Goal: Contribute content: Add original content to the website for others to see

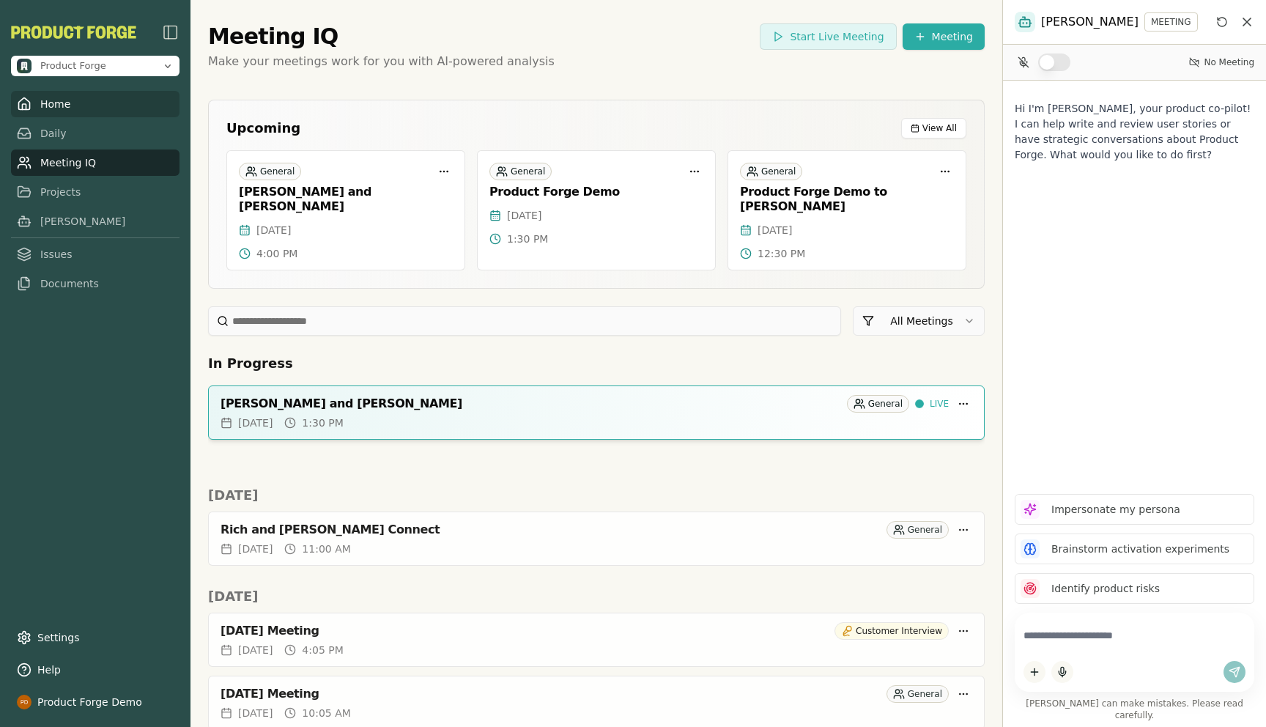
click at [43, 105] on link "Home" at bounding box center [95, 104] width 168 height 26
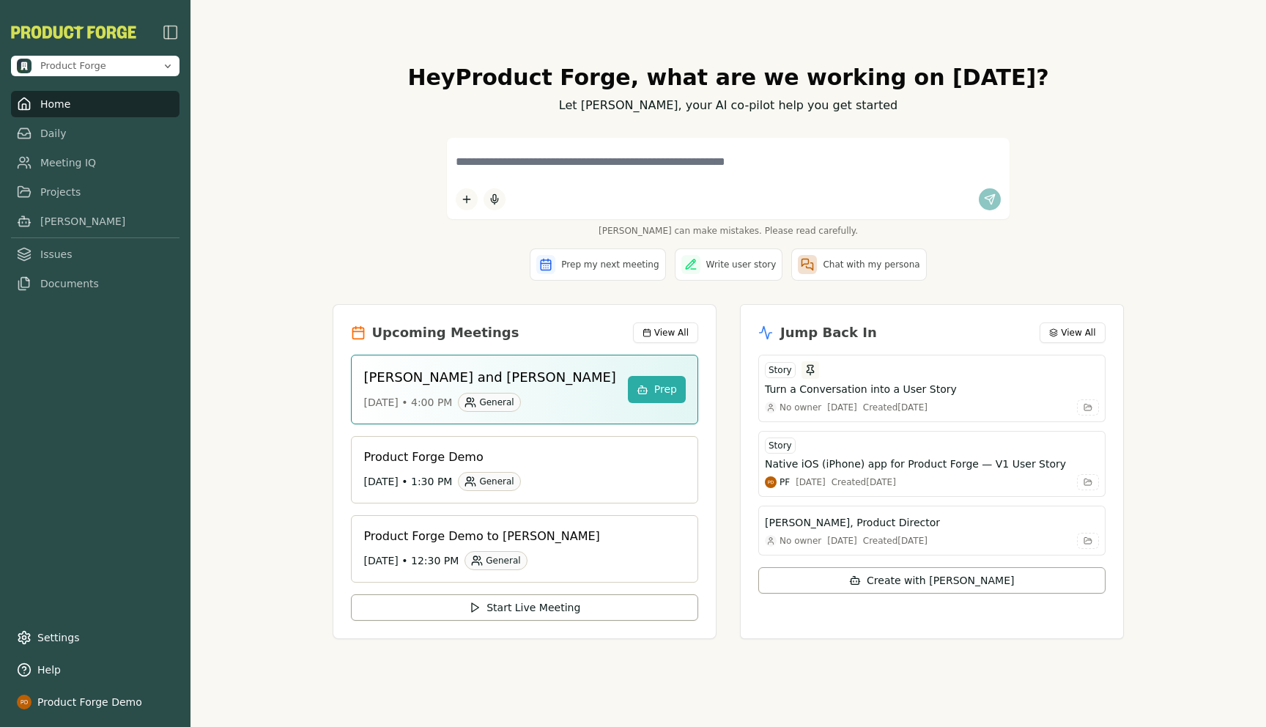
click at [215, 205] on div "Hey Product Forge , what are we working on [DATE]? Let [PERSON_NAME], your AI c…" at bounding box center [727, 363] width 1075 height 727
click at [55, 635] on link "Settings" at bounding box center [95, 637] width 168 height 26
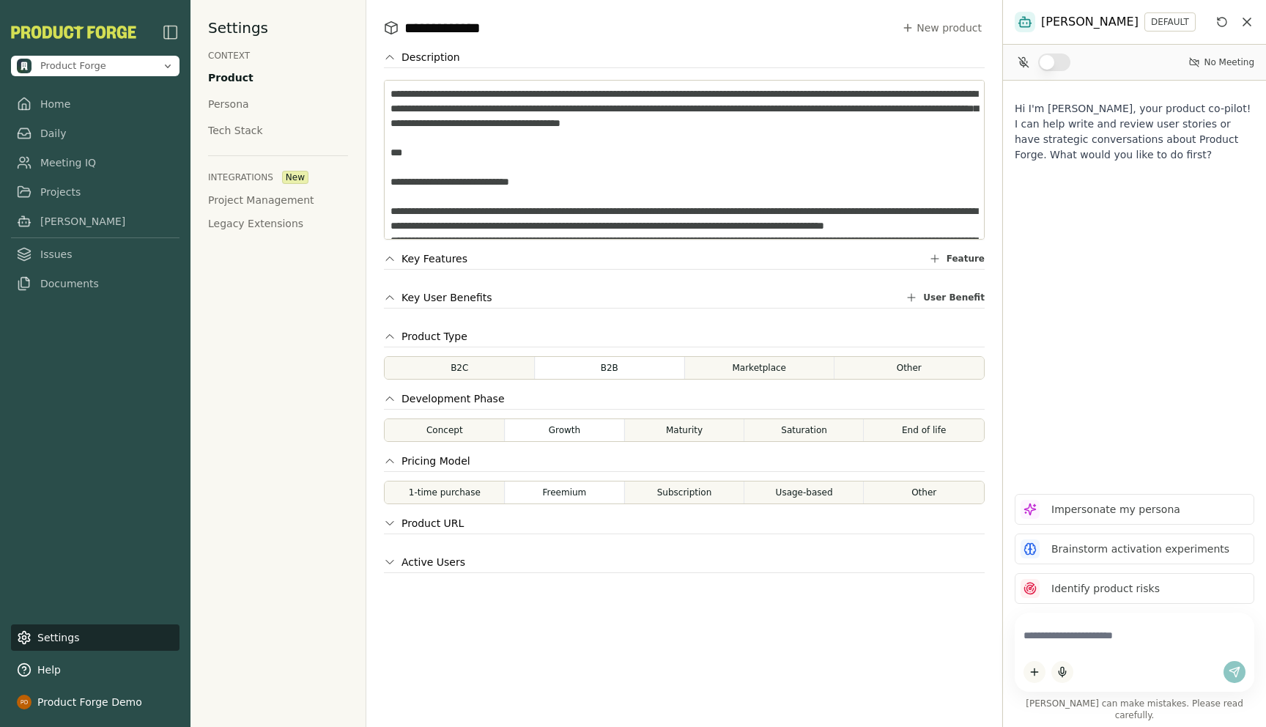
click at [264, 388] on div "Settings CONTEXT Product Persona Tech Stack INTEGRATIONS New Project Management…" at bounding box center [278, 363] width 176 height 727
click at [48, 100] on link "Home" at bounding box center [95, 104] width 168 height 26
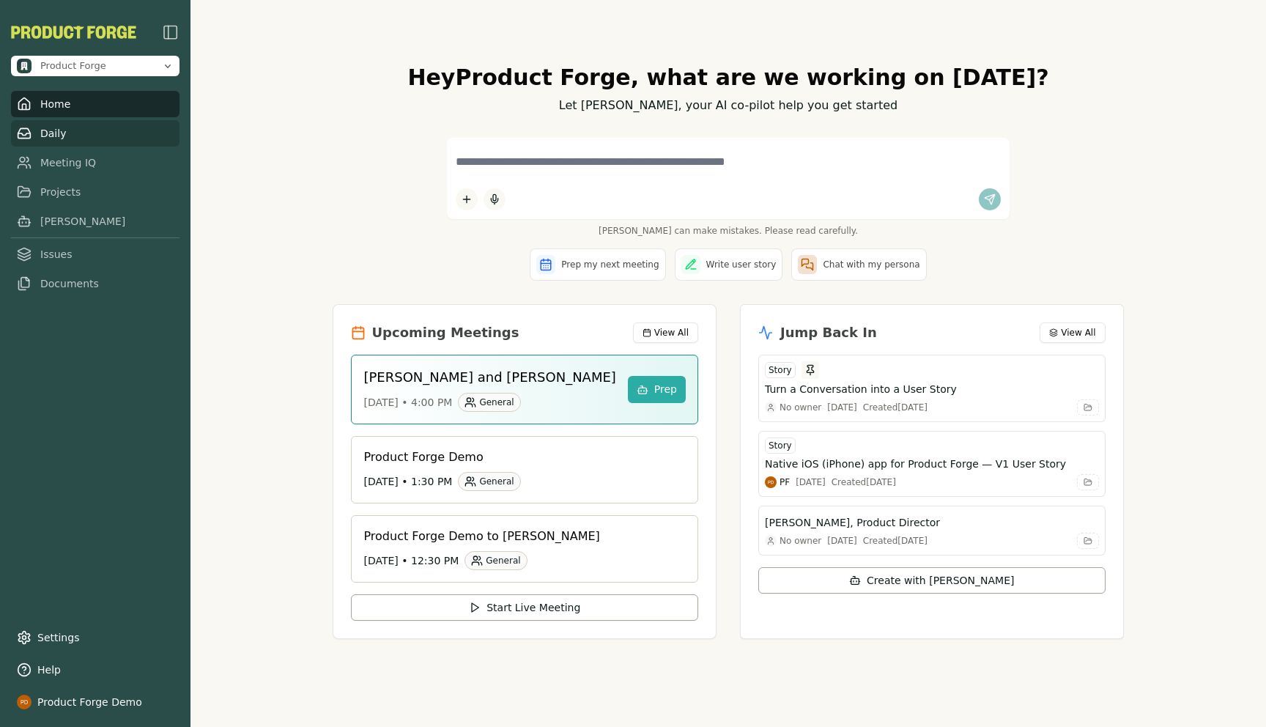
click at [45, 127] on link "Daily" at bounding box center [95, 133] width 168 height 26
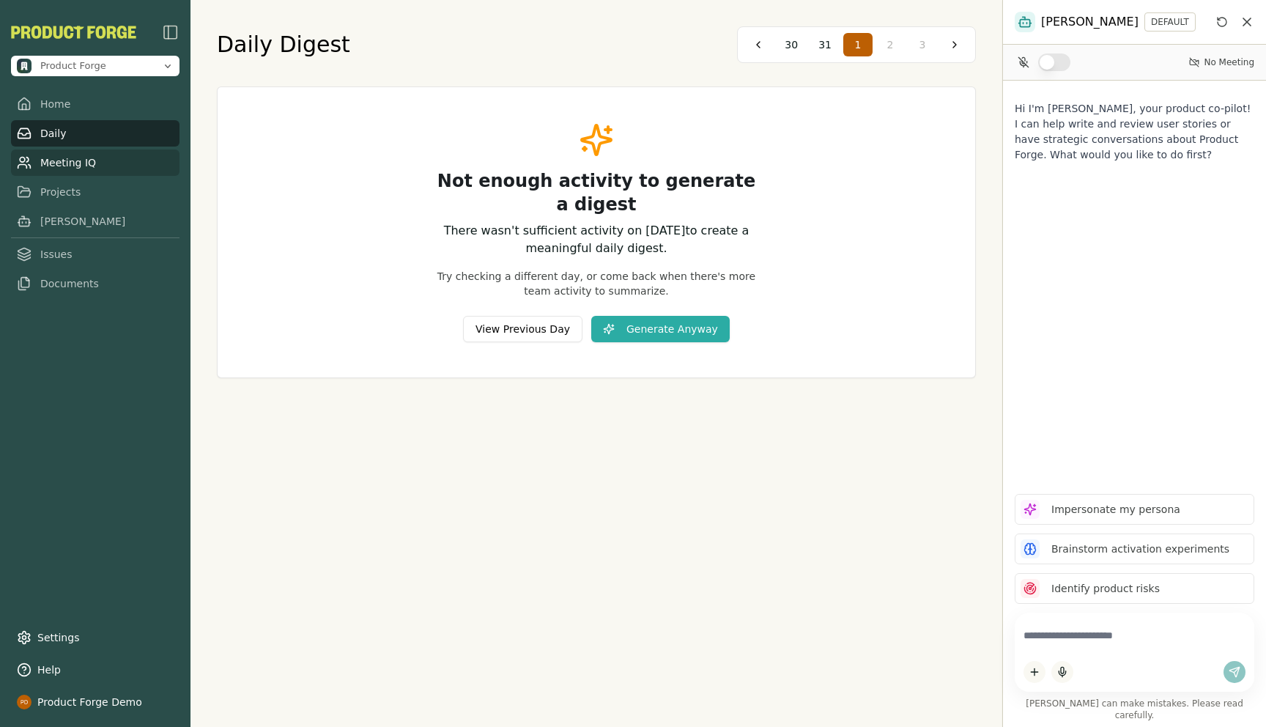
click at [83, 174] on link "Meeting IQ" at bounding box center [95, 162] width 168 height 26
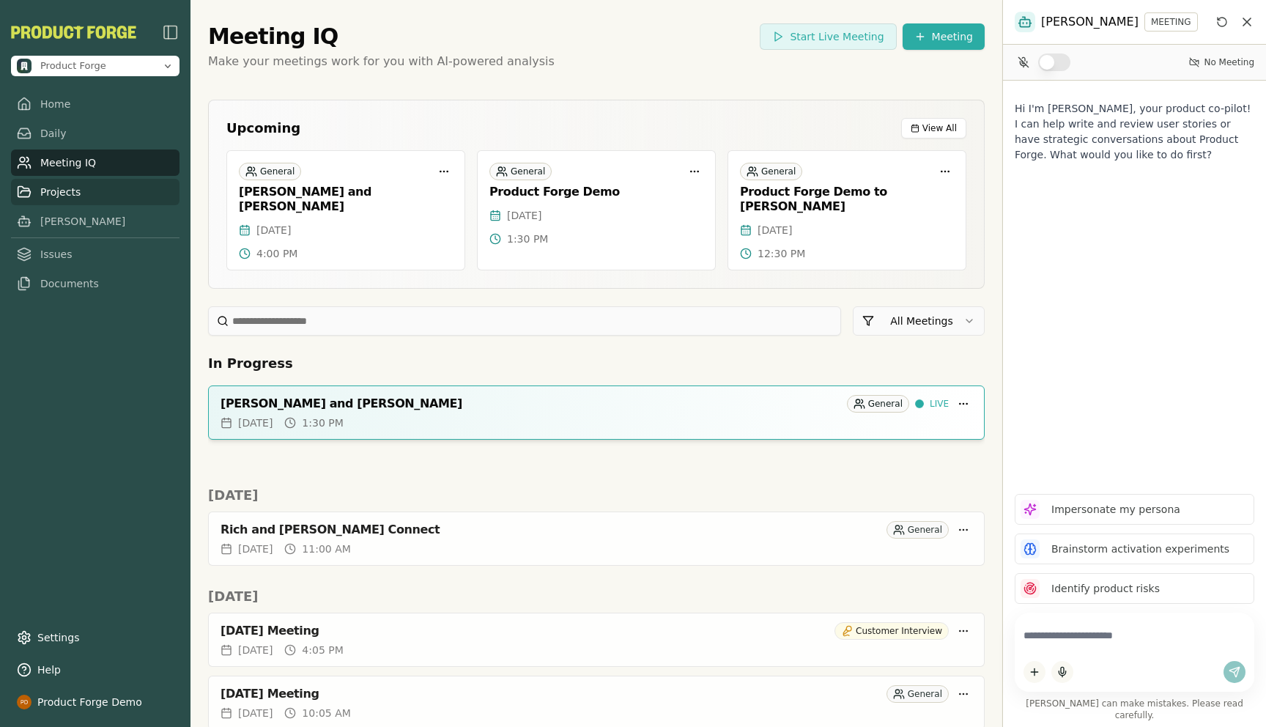
click at [33, 200] on link "Projects" at bounding box center [95, 192] width 168 height 26
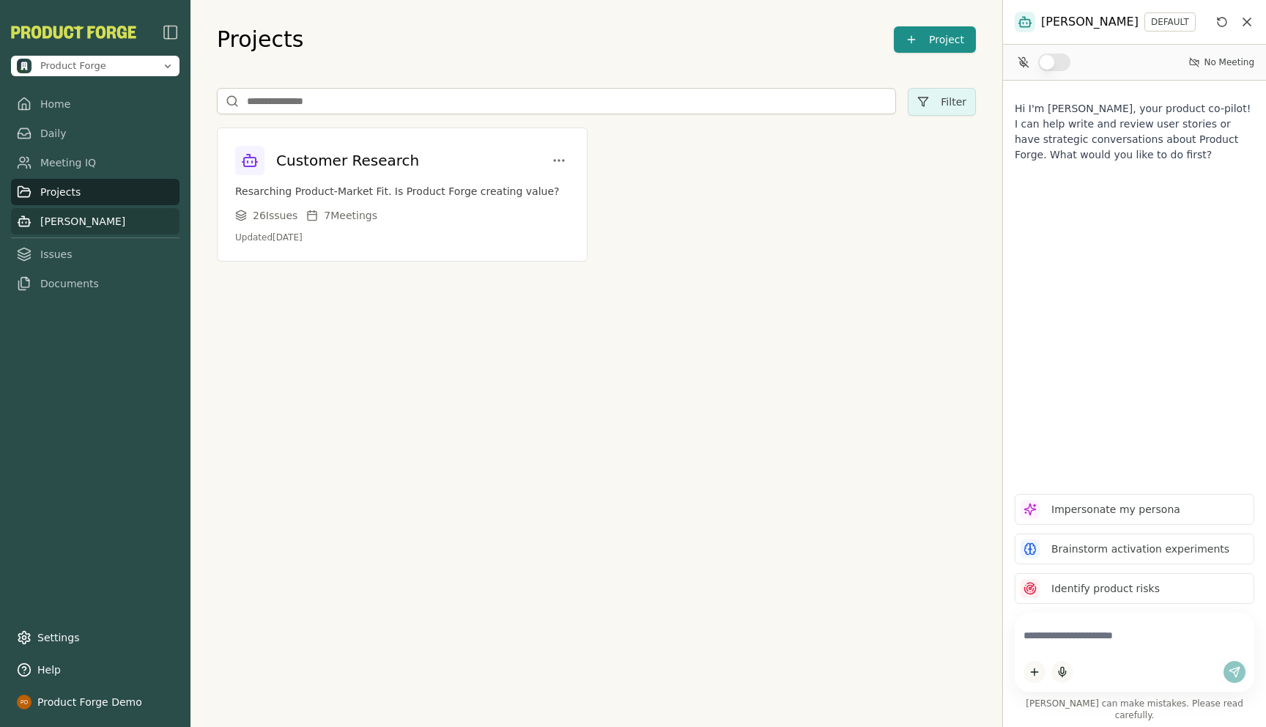
click at [33, 226] on link "[PERSON_NAME]" at bounding box center [95, 221] width 168 height 26
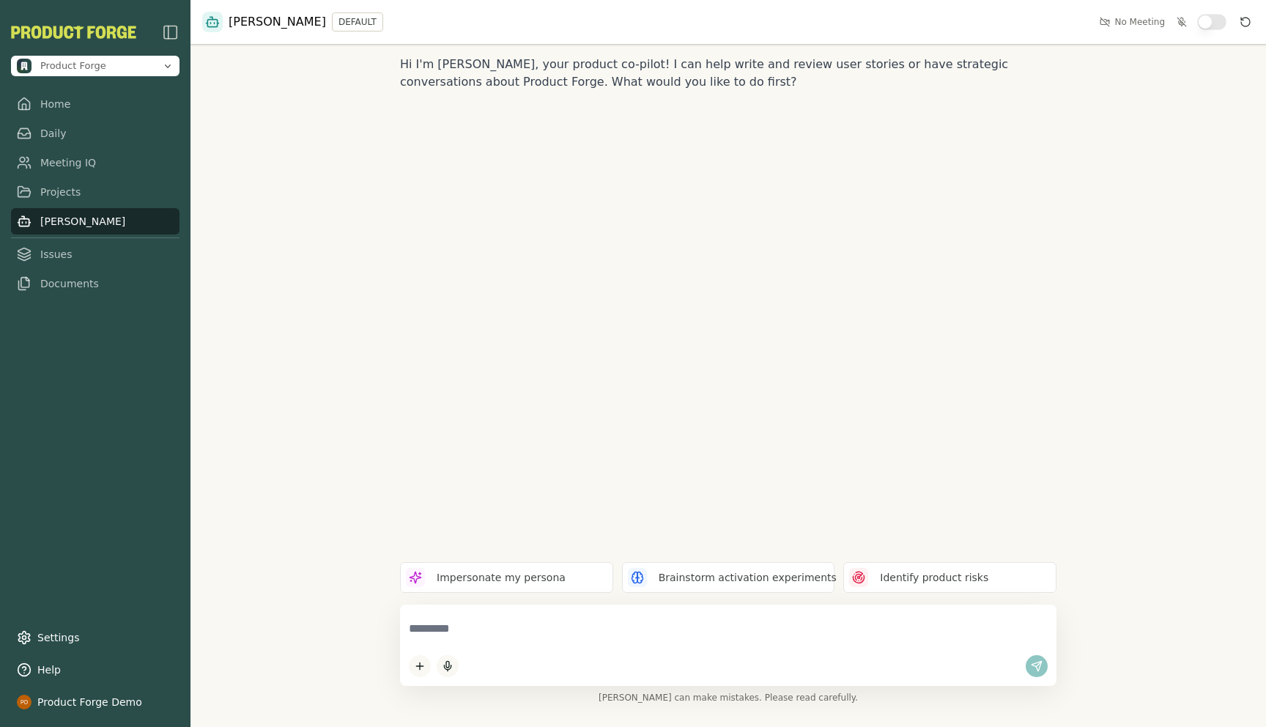
click at [440, 631] on textarea at bounding box center [728, 628] width 639 height 31
paste textarea "**********"
type textarea "**********"
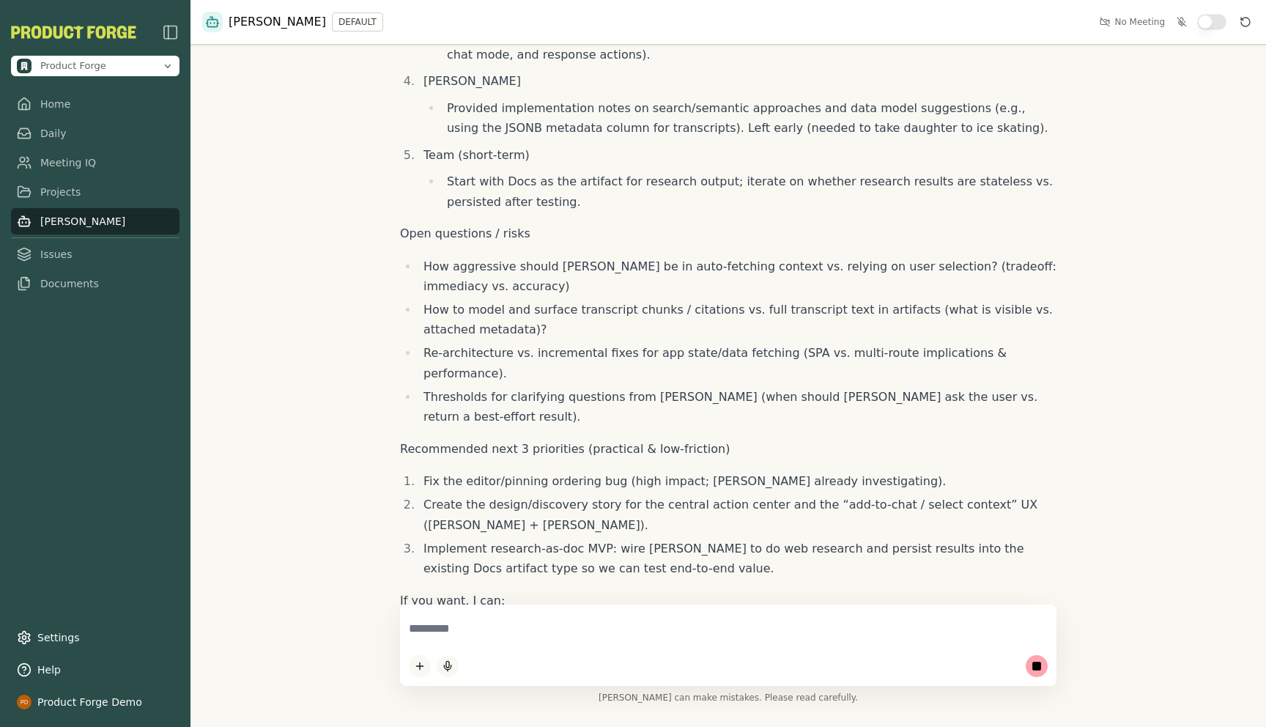
scroll to position [1413, 0]
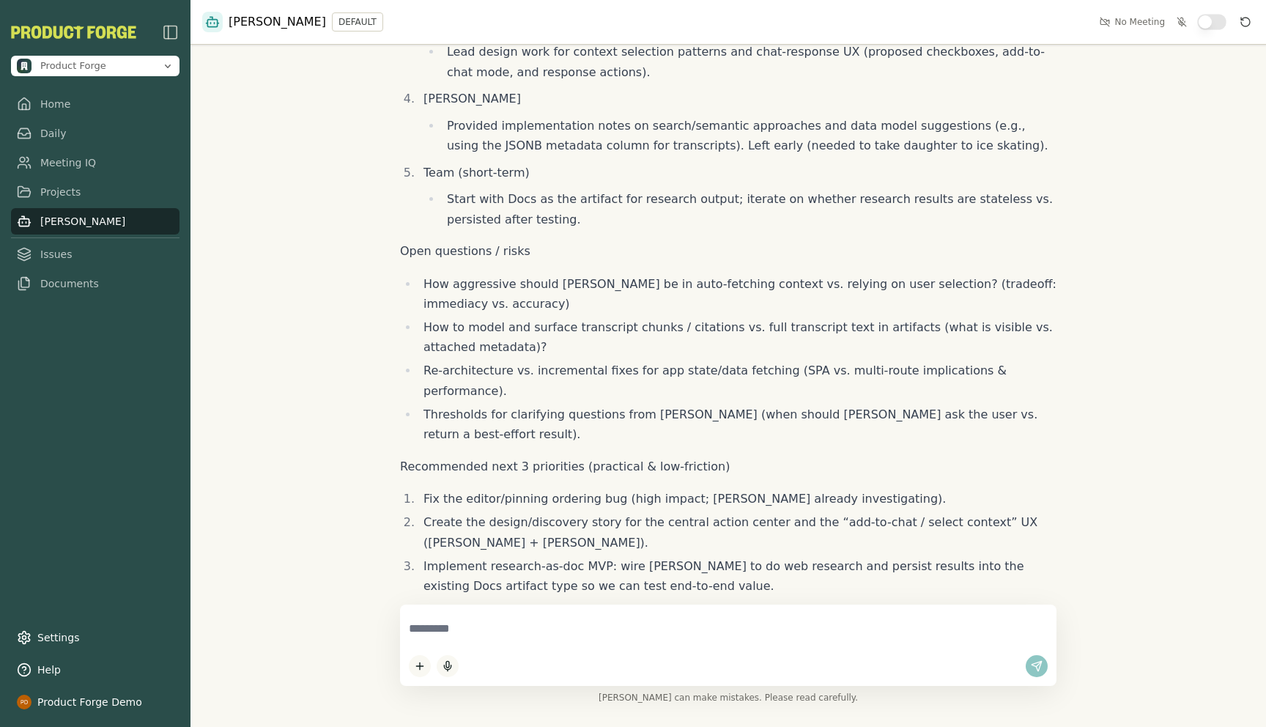
paste textarea "**********"
type textarea "**********"
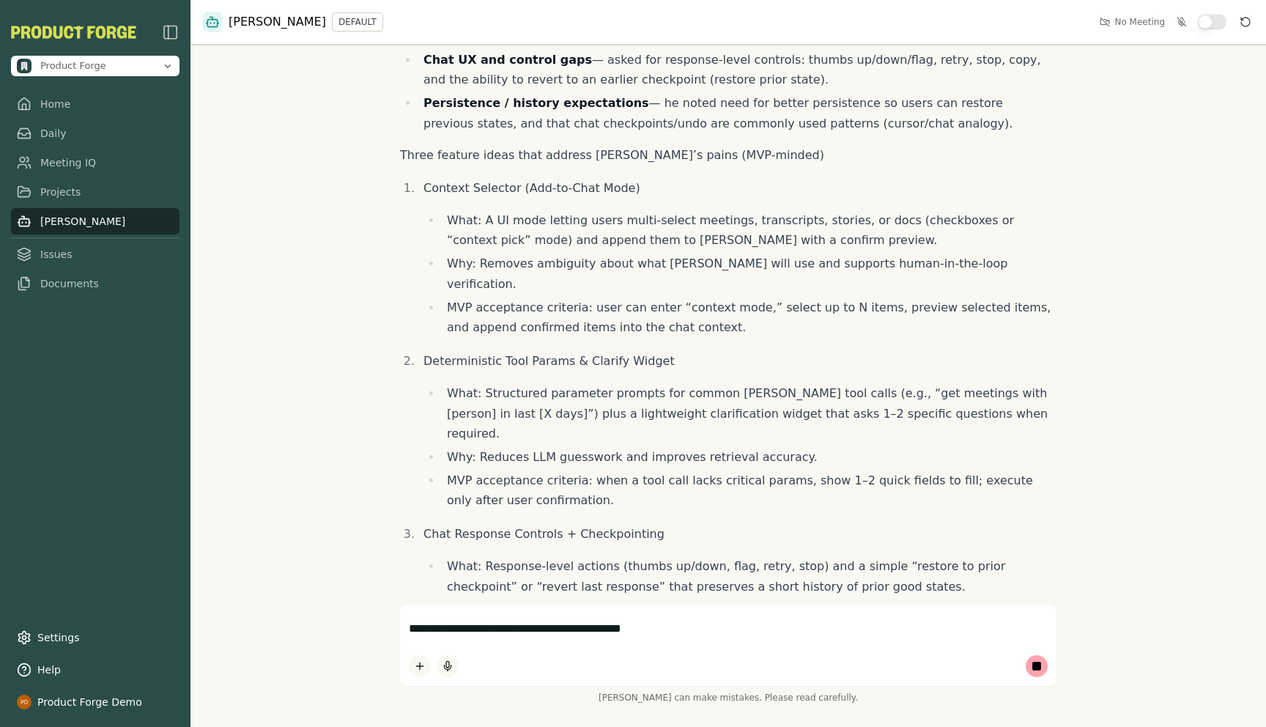
scroll to position [2398, 0]
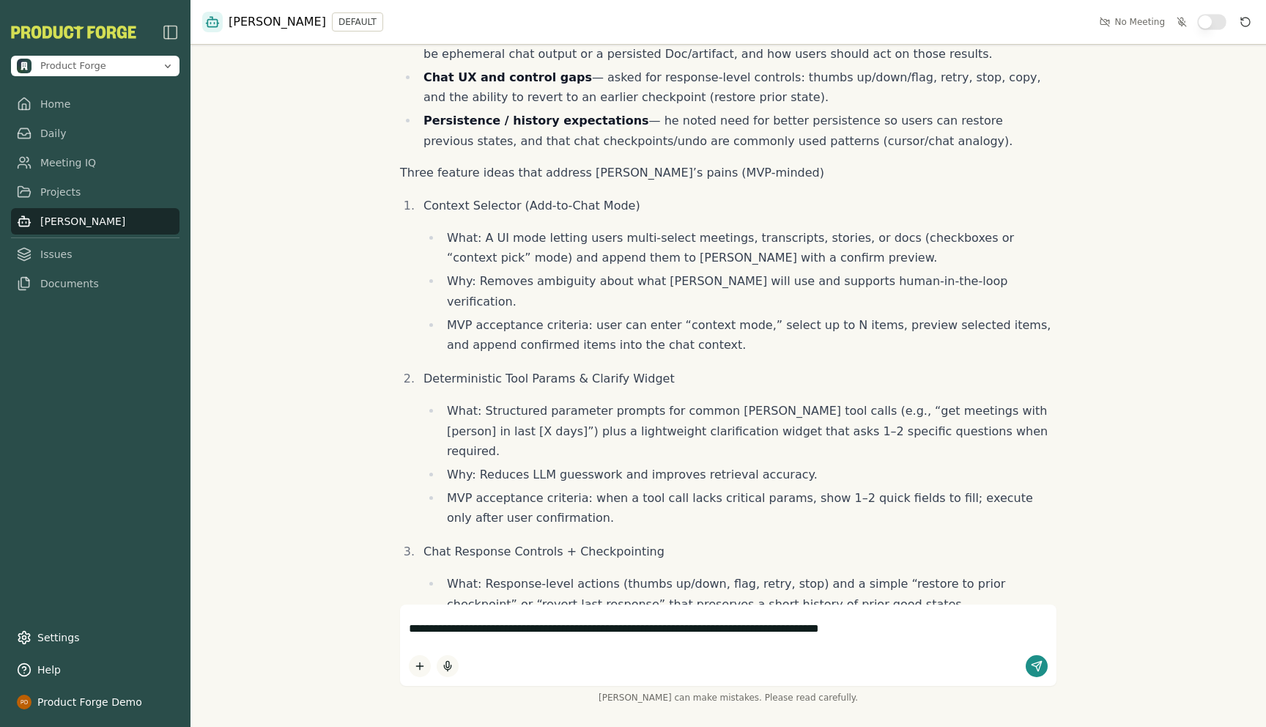
type textarea "**********"
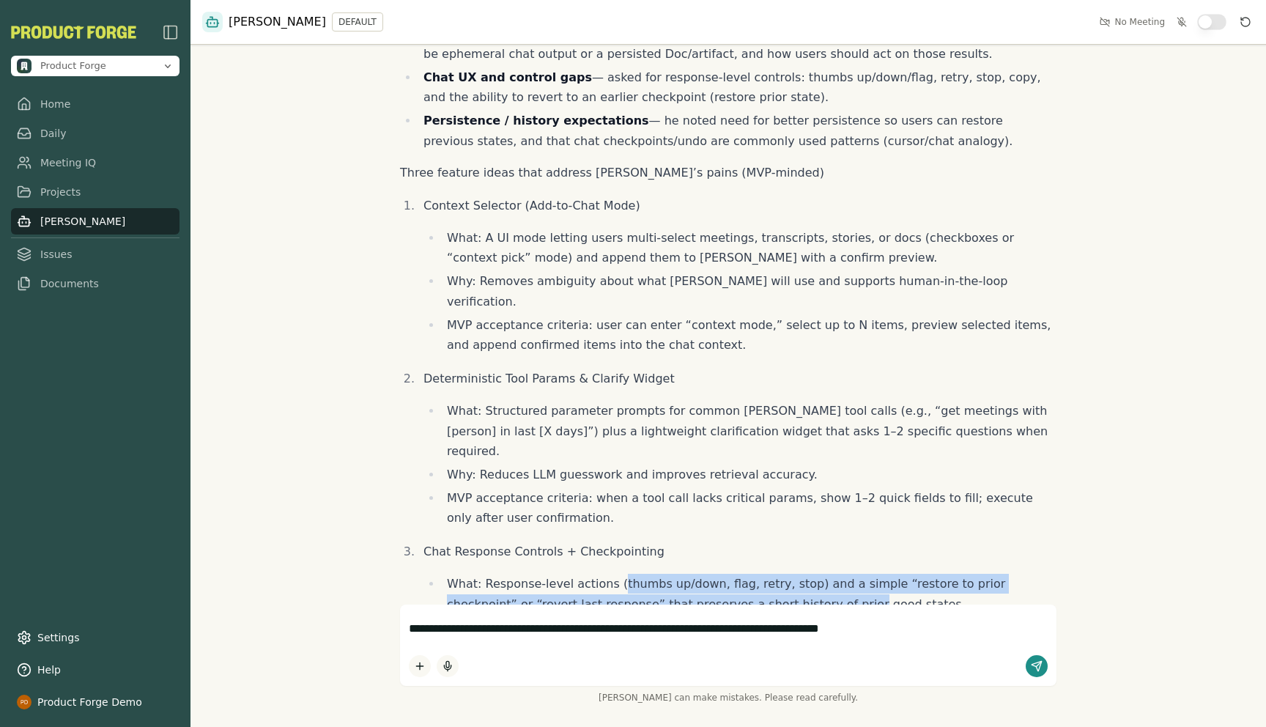
drag, startPoint x: 611, startPoint y: 360, endPoint x: 762, endPoint y: 375, distance: 151.6
click at [762, 574] on li "What: Response-level actions (thumbs up/down, flag, retry, stop) and a simple “…" at bounding box center [749, 594] width 615 height 40
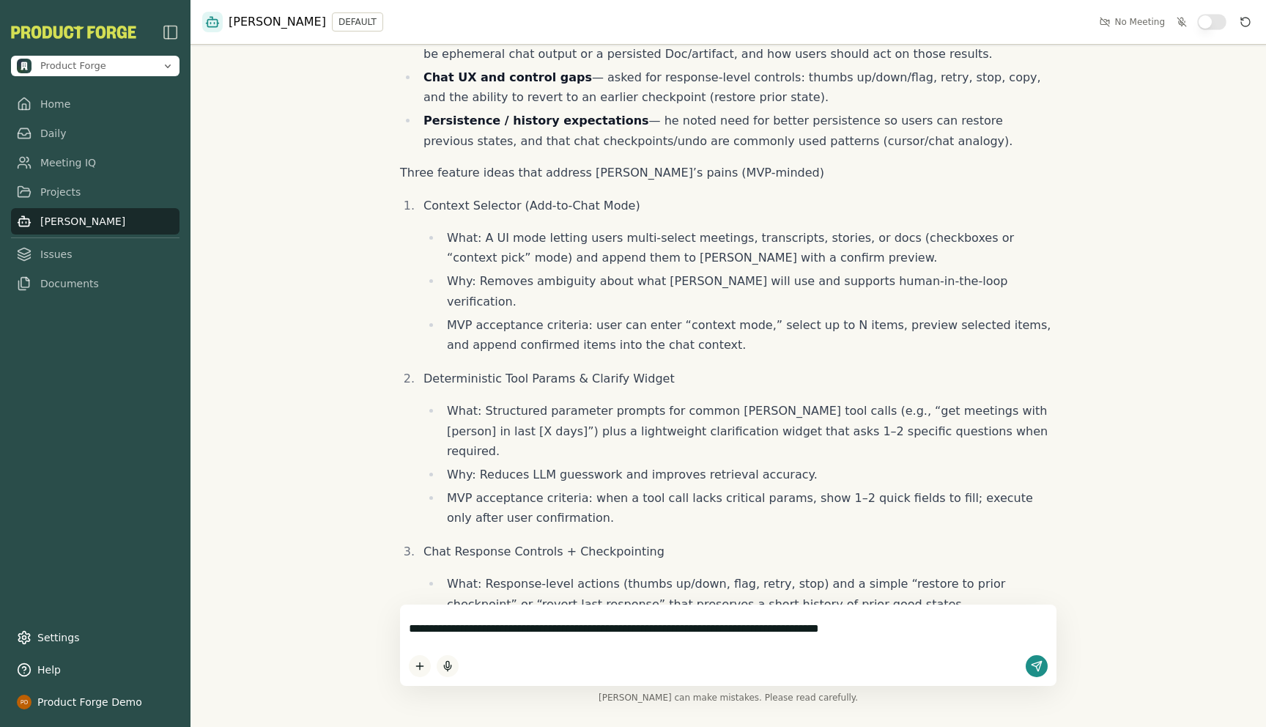
click at [941, 627] on textarea "**********" at bounding box center [728, 628] width 639 height 31
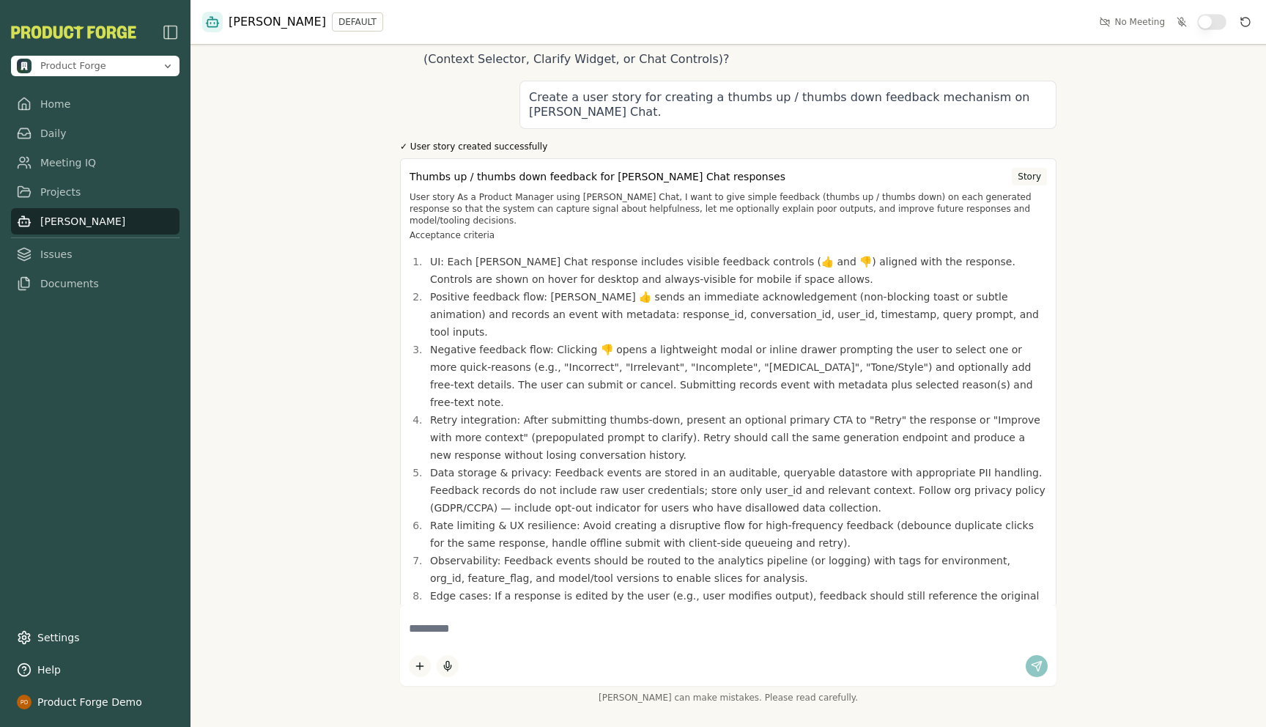
scroll to position [2972, 0]
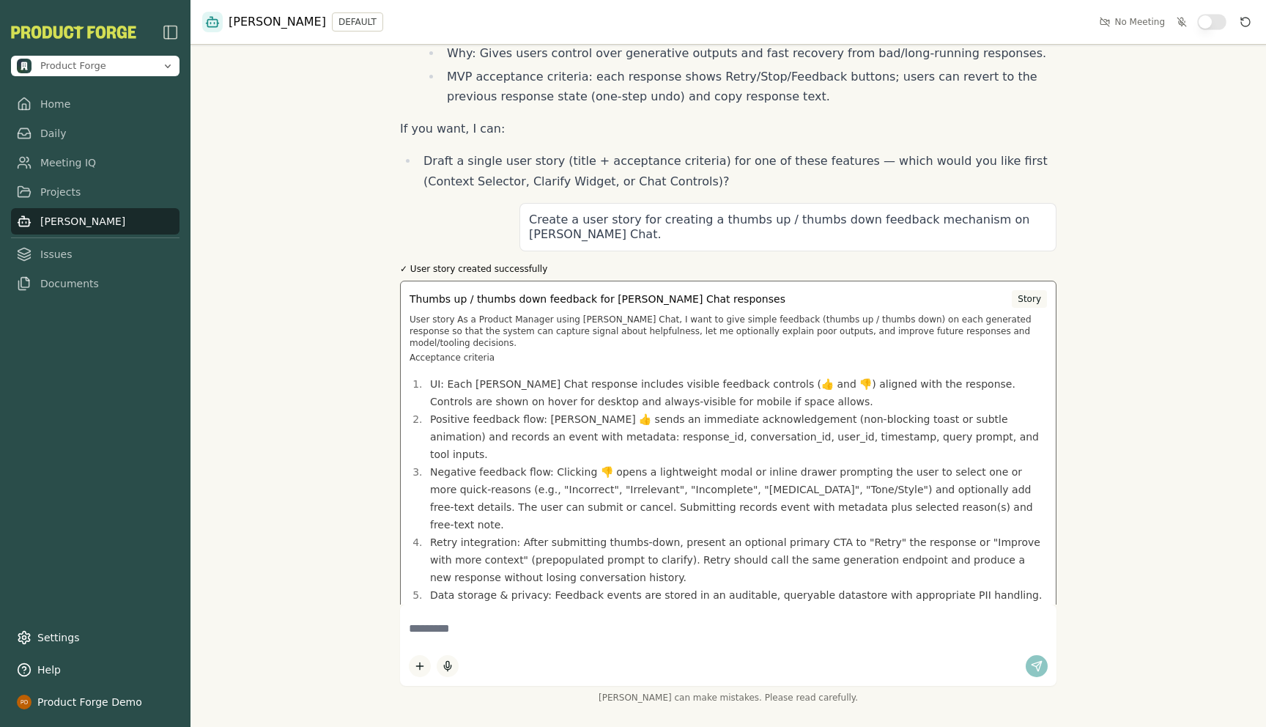
click at [552, 314] on p "User story As a Product Manager using [PERSON_NAME] Chat, I want to give simple…" at bounding box center [728, 331] width 637 height 35
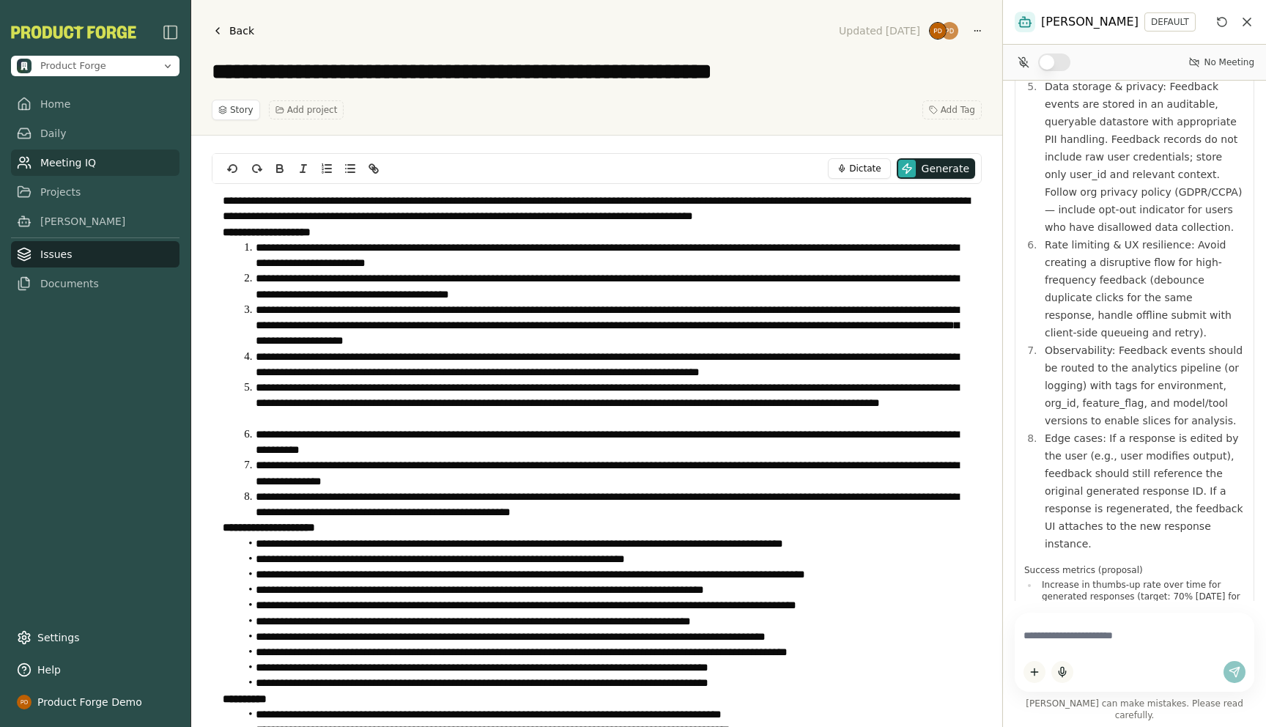
click at [43, 159] on link "Meeting IQ" at bounding box center [95, 162] width 168 height 26
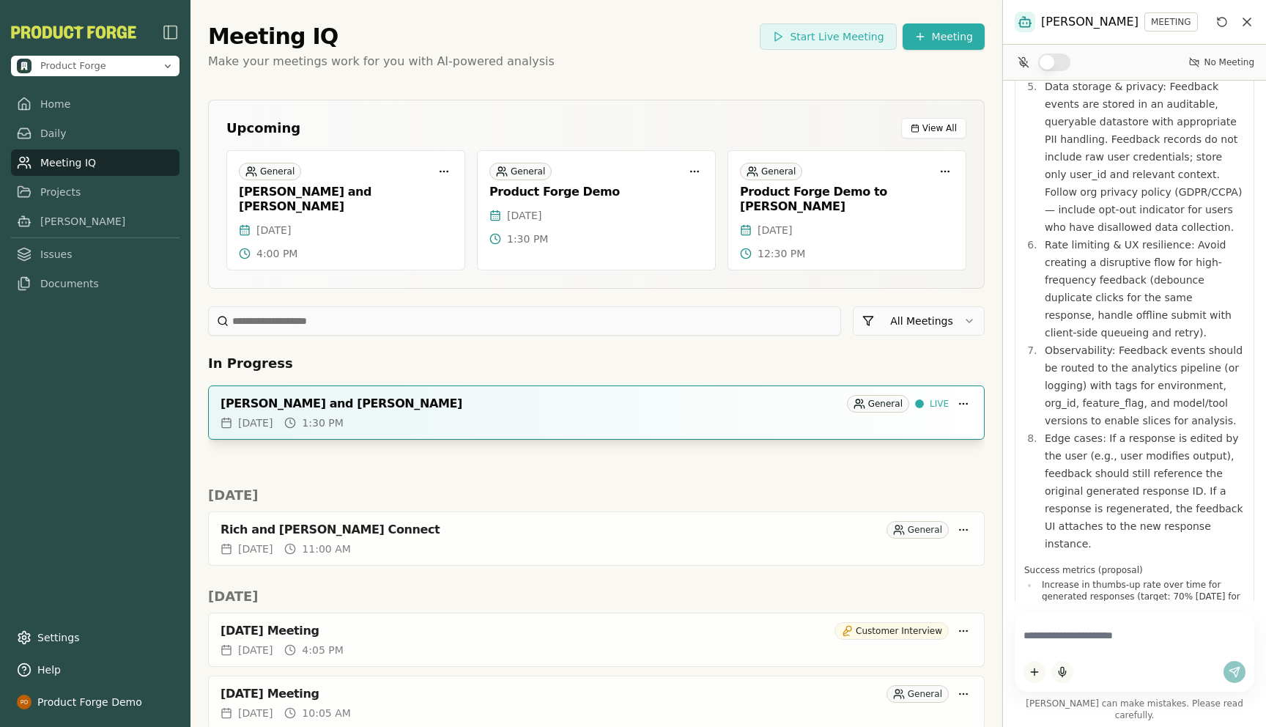
click at [566, 396] on div "[PERSON_NAME] and [PERSON_NAME]" at bounding box center [531, 403] width 621 height 15
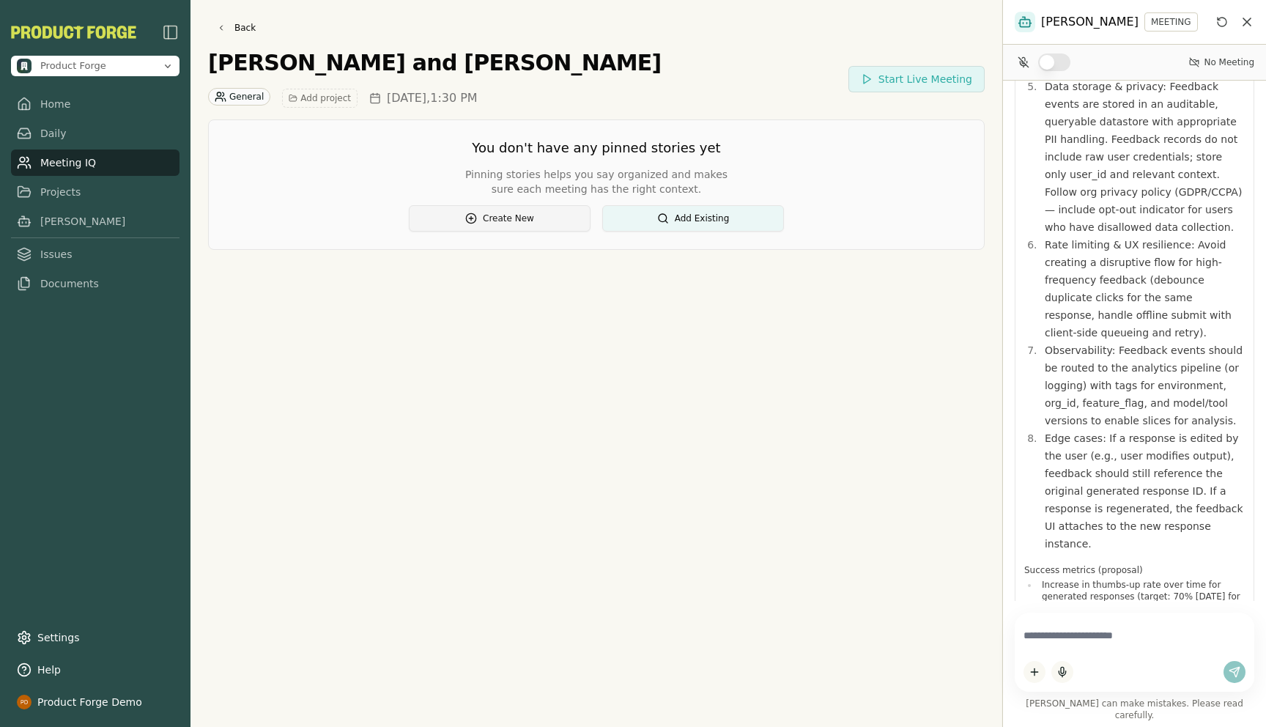
click at [518, 215] on button "Create New" at bounding box center [500, 218] width 182 height 26
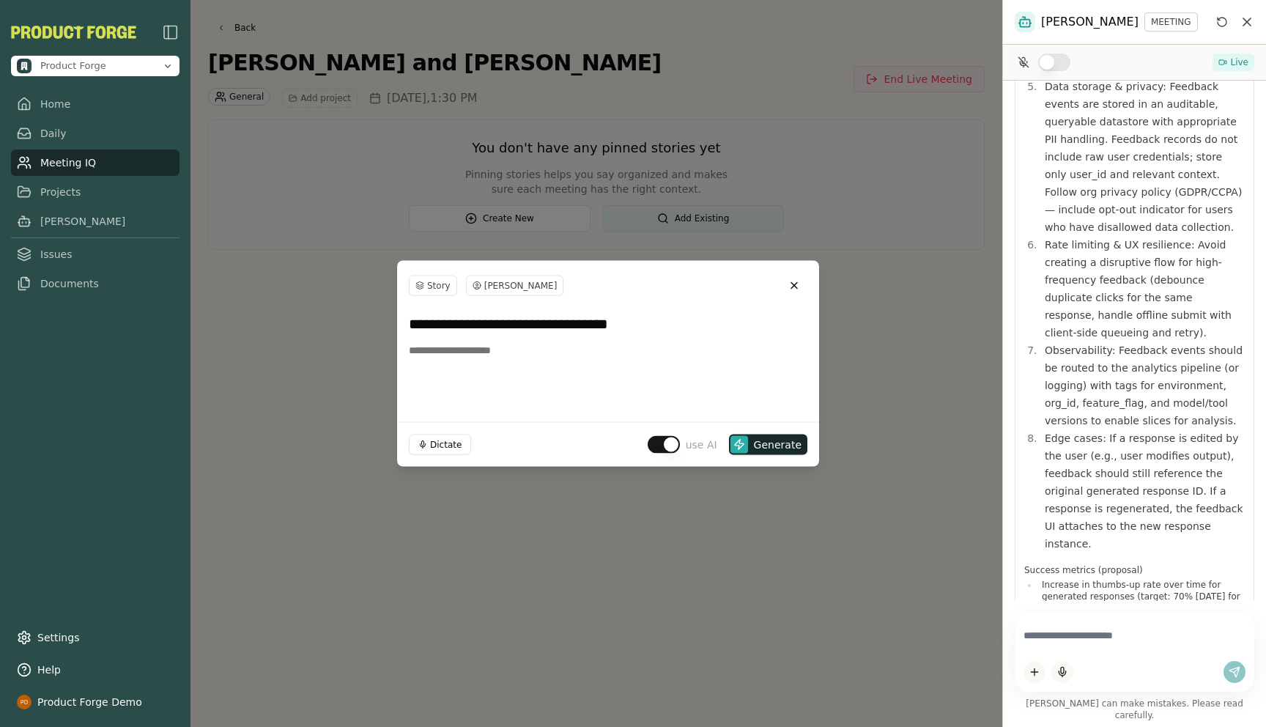
type input "**********"
click at [663, 446] on button "button" at bounding box center [664, 445] width 32 height 18
click at [774, 446] on span "Create" at bounding box center [784, 444] width 34 height 15
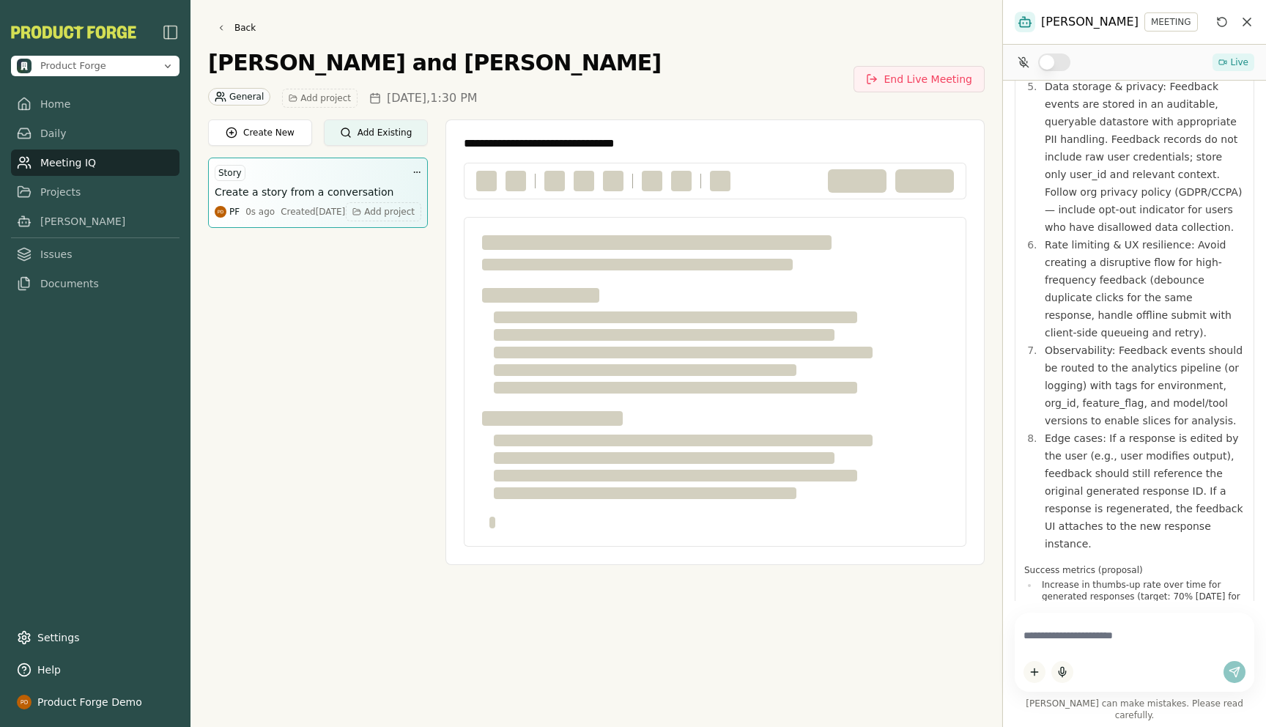
click at [300, 190] on h3 "Create a story from a conversation" at bounding box center [304, 192] width 179 height 15
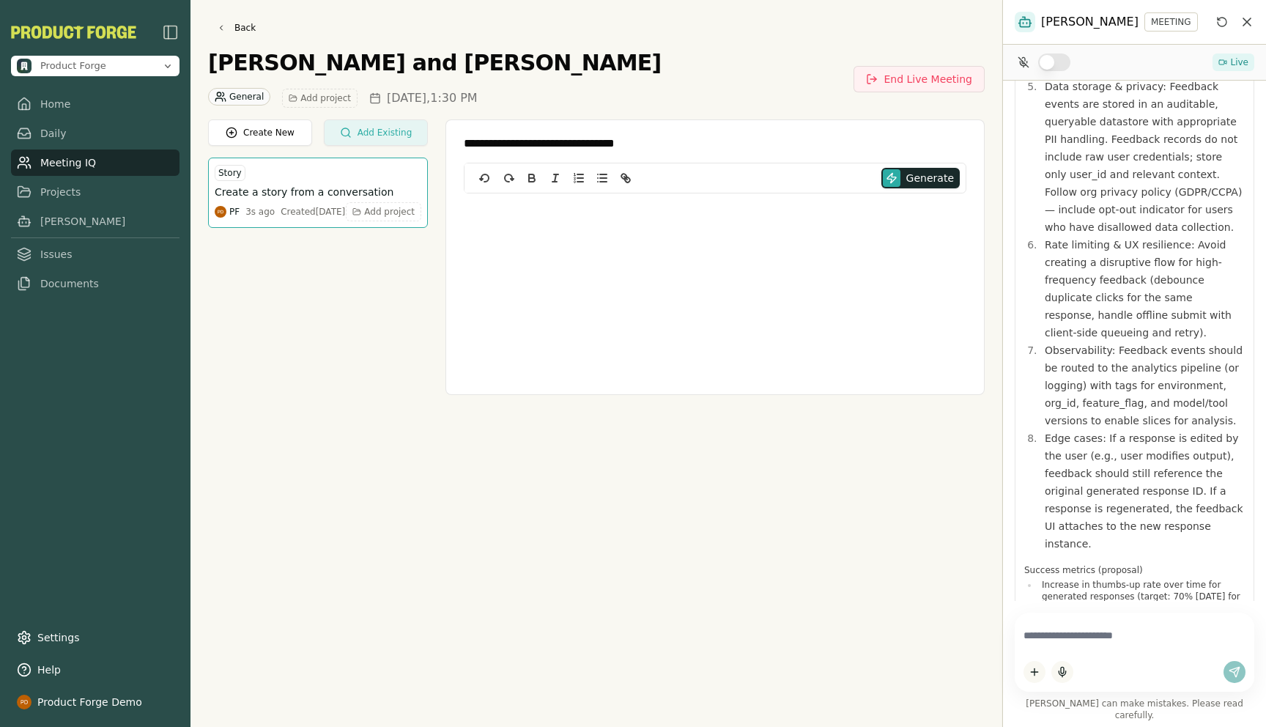
click at [371, 126] on button "Add Existing" at bounding box center [376, 132] width 104 height 26
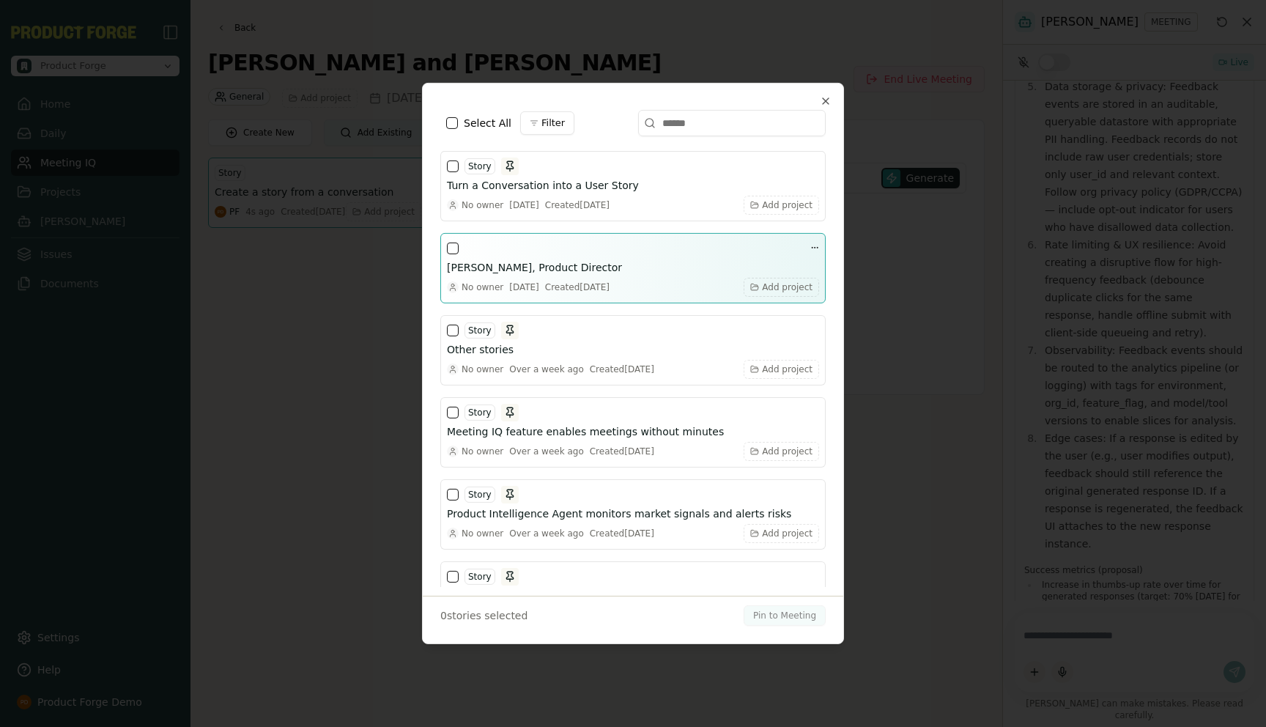
click at [453, 248] on button "button" at bounding box center [453, 248] width 12 height 12
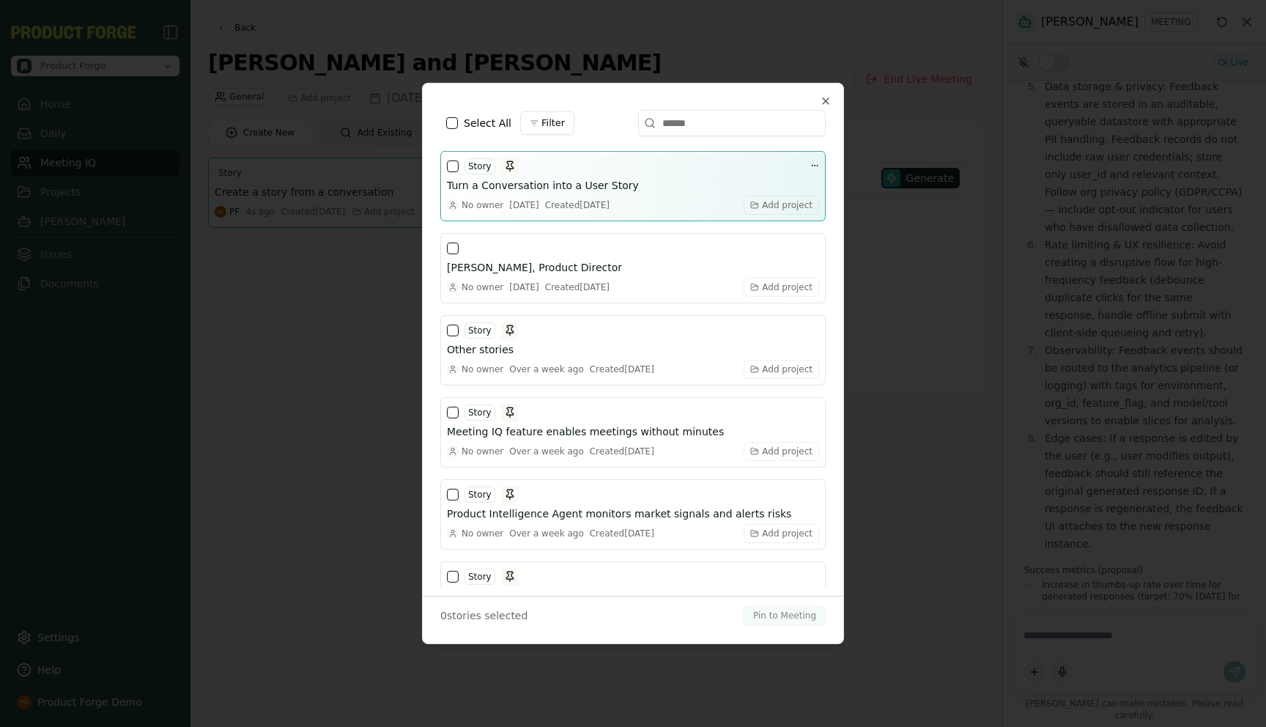
click at [451, 166] on button "button" at bounding box center [453, 166] width 12 height 12
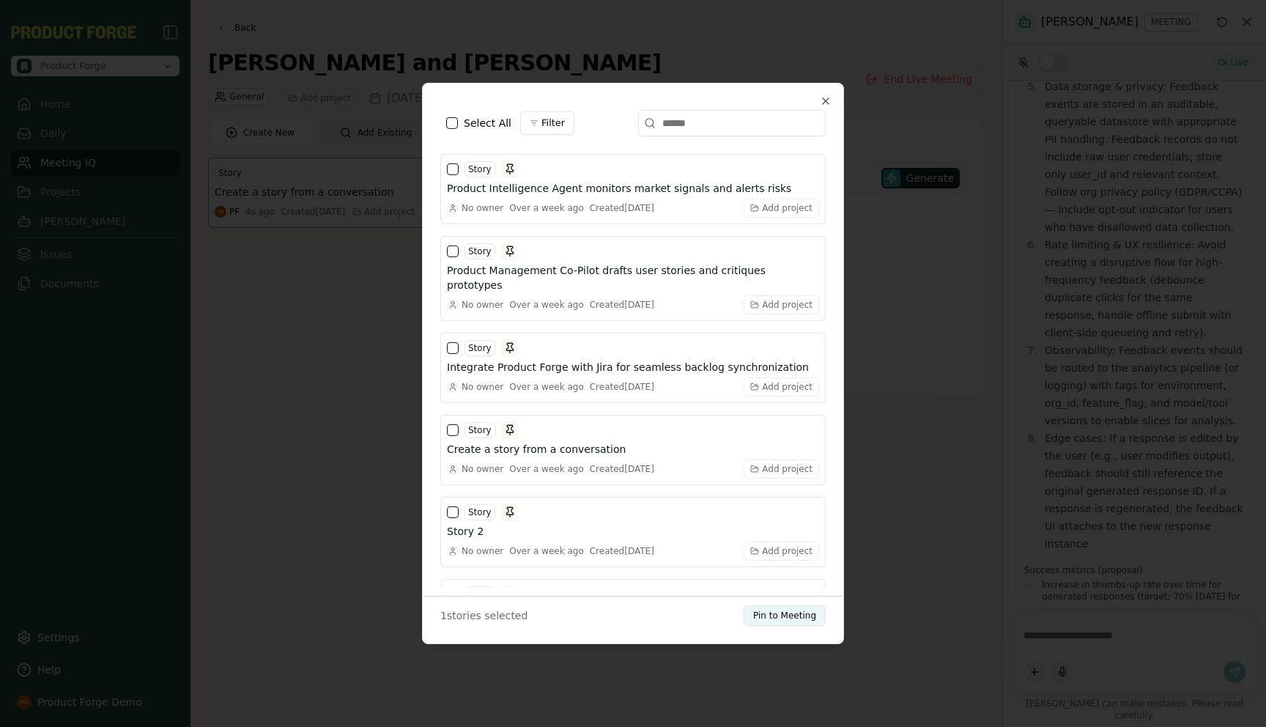
scroll to position [473, 0]
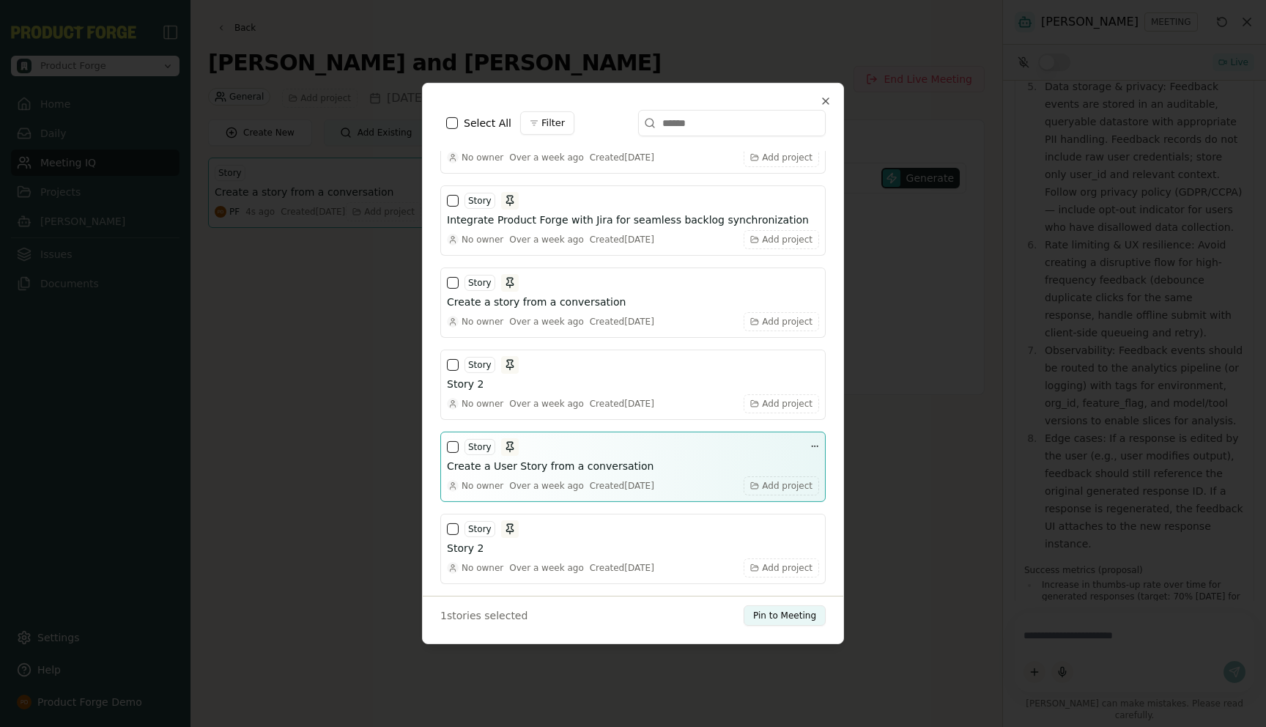
click at [448, 441] on button "button" at bounding box center [453, 447] width 12 height 12
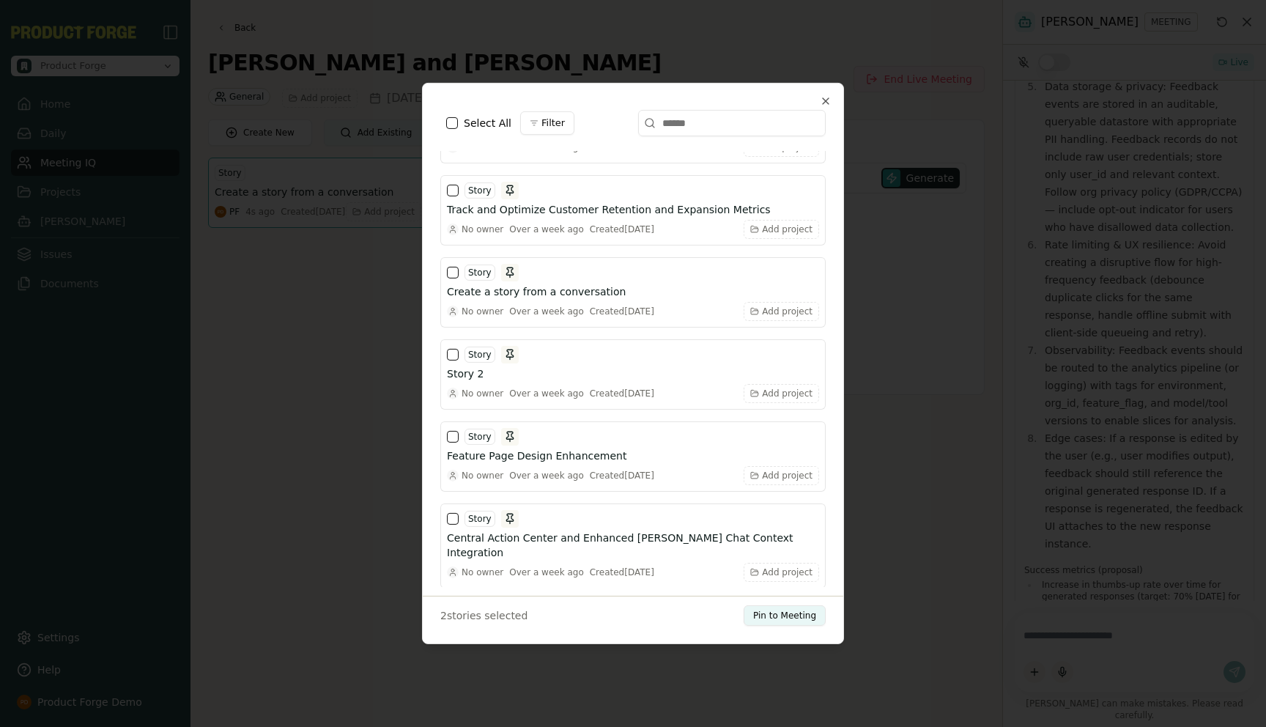
scroll to position [1637, 0]
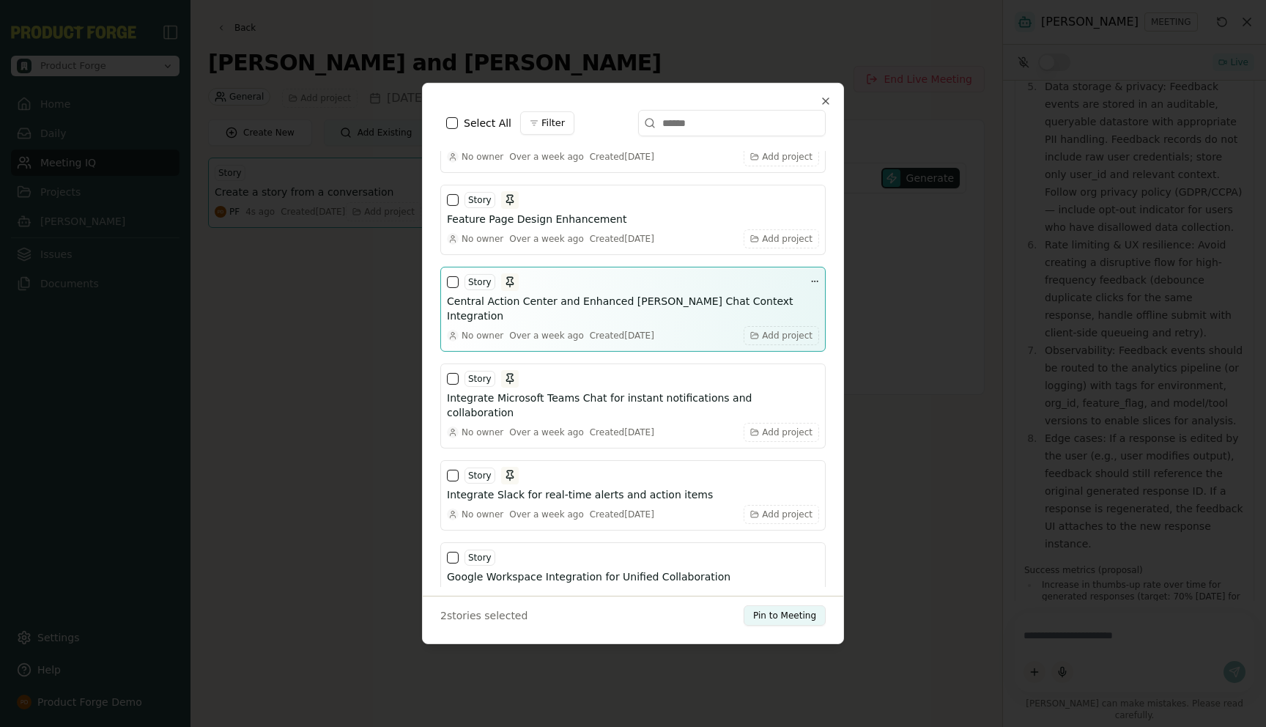
click at [452, 276] on button "button" at bounding box center [453, 282] width 12 height 12
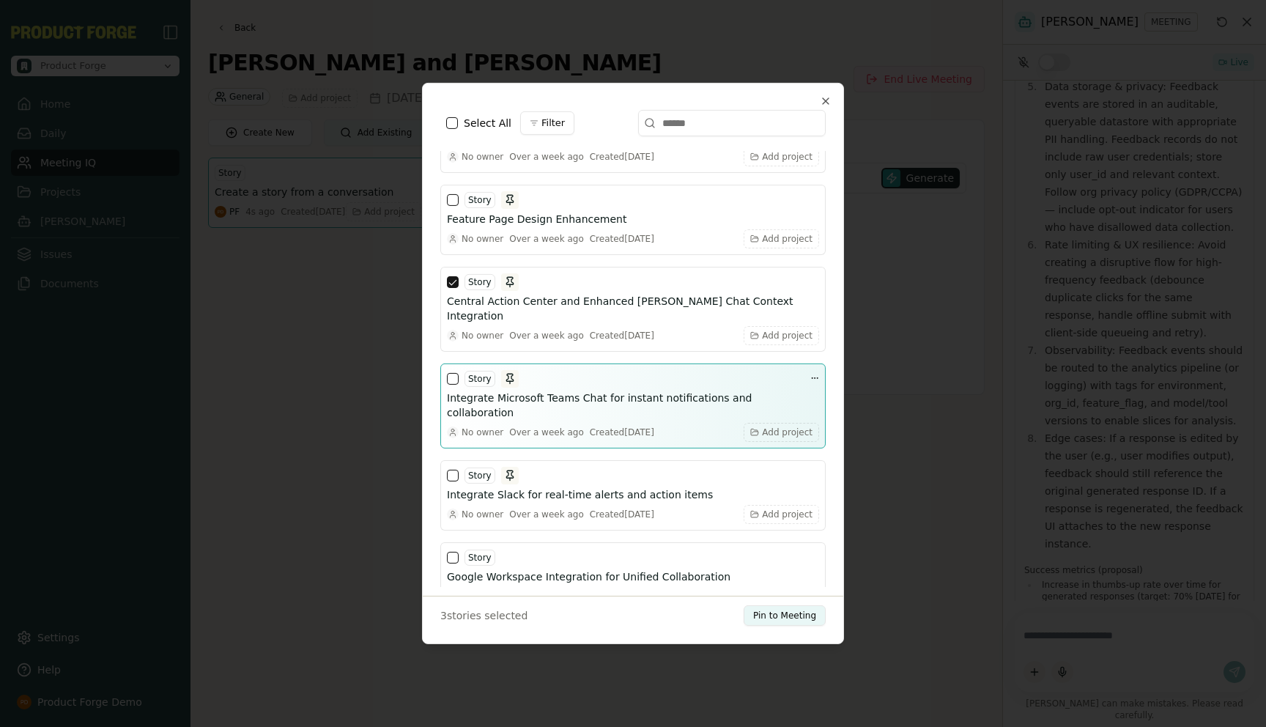
click at [456, 373] on button "button" at bounding box center [453, 379] width 12 height 12
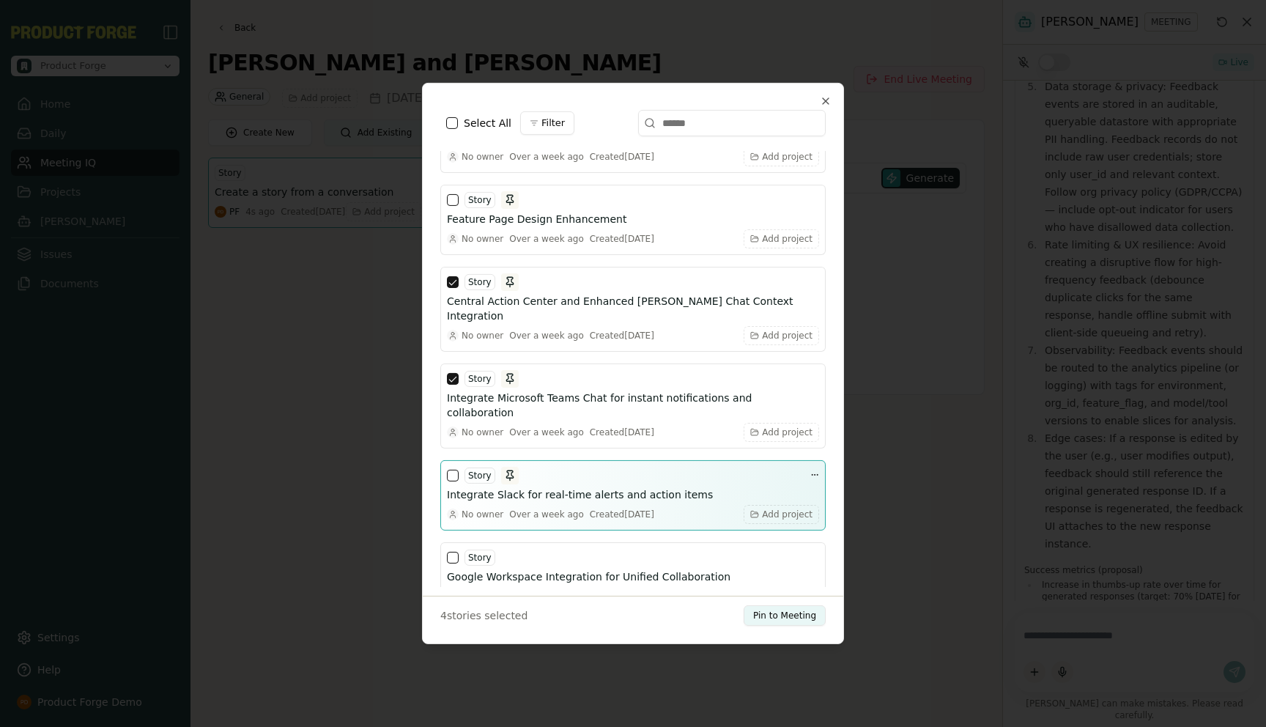
click at [452, 470] on button "button" at bounding box center [453, 476] width 12 height 12
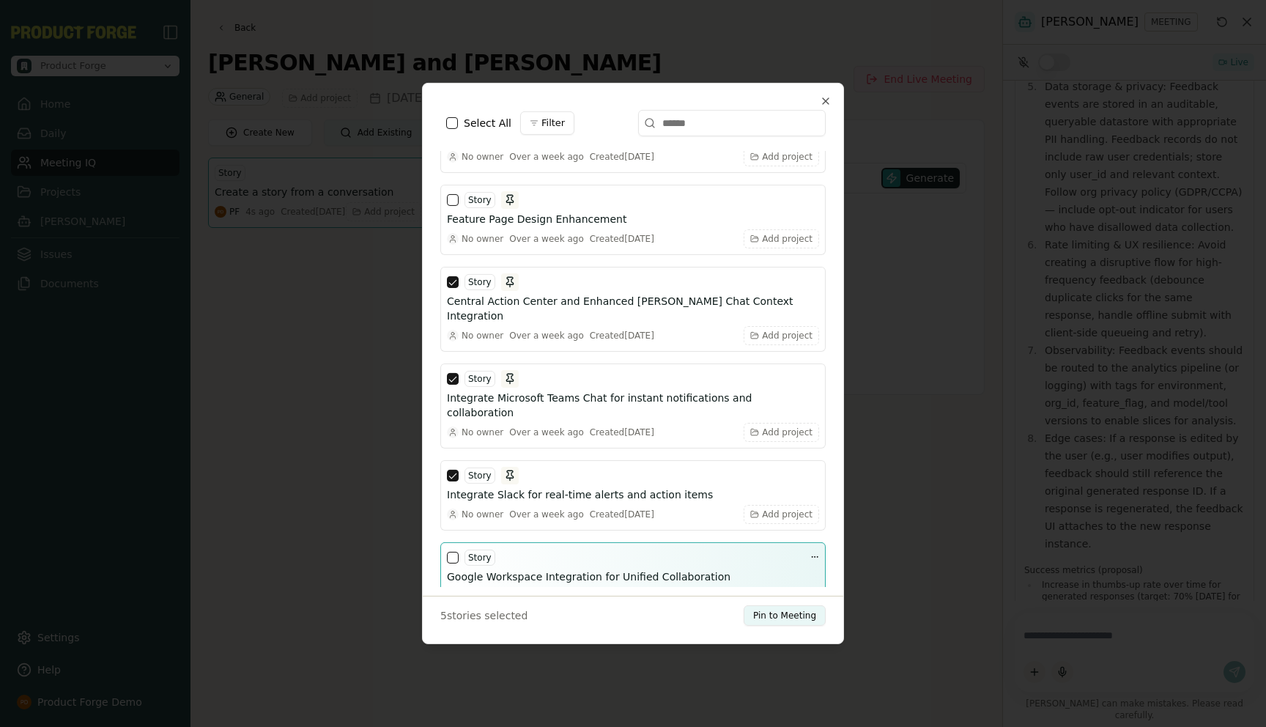
click at [452, 552] on button "button" at bounding box center [453, 558] width 12 height 12
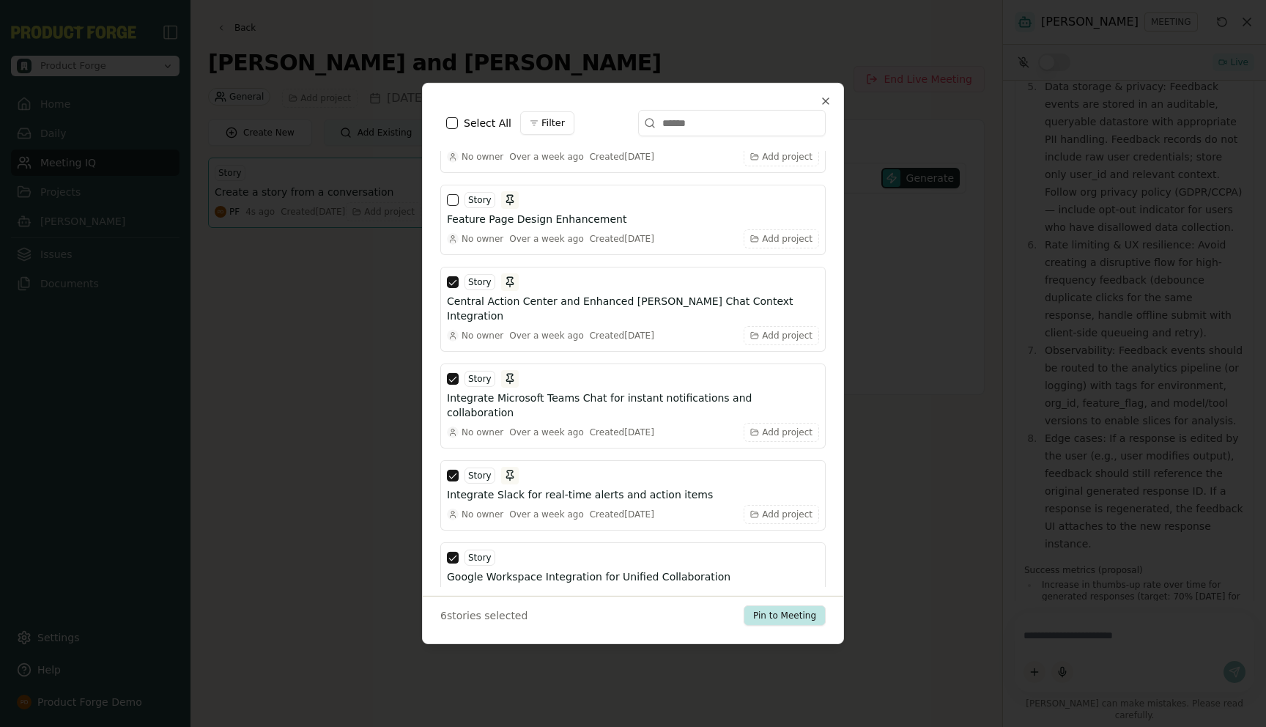
click at [777, 621] on button "Pin to Meeting" at bounding box center [785, 615] width 82 height 21
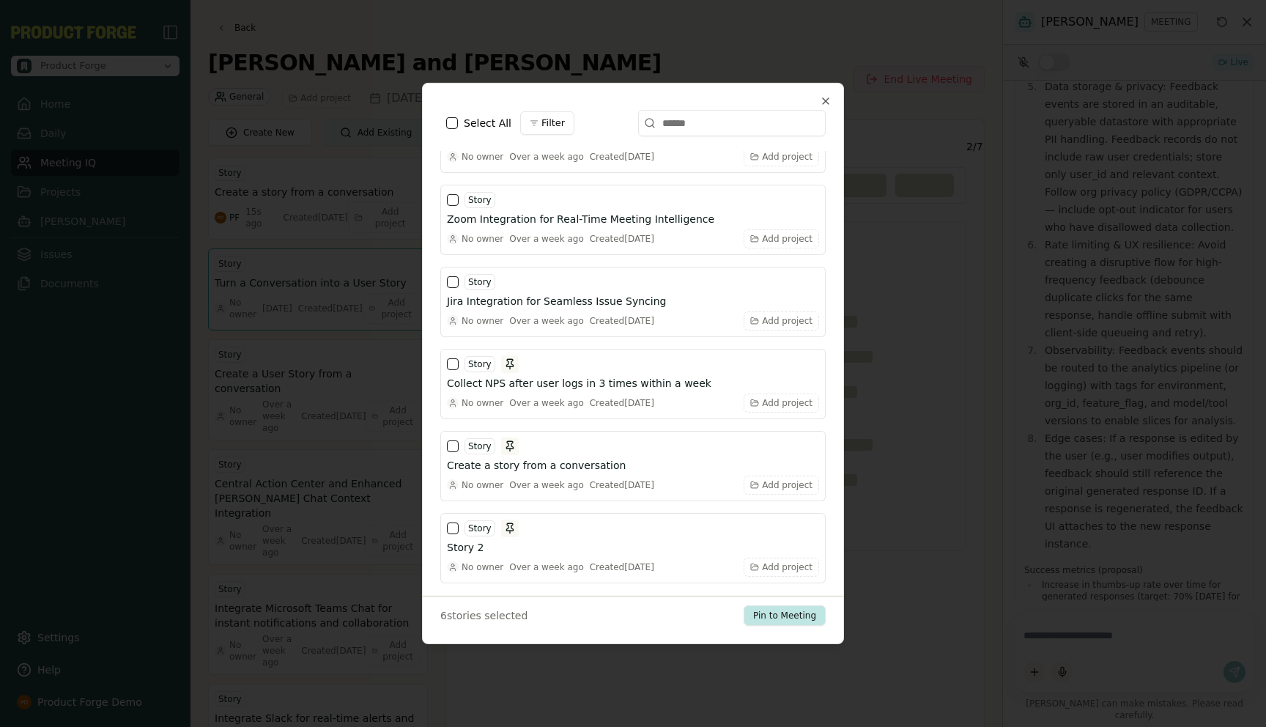
scroll to position [1473, 0]
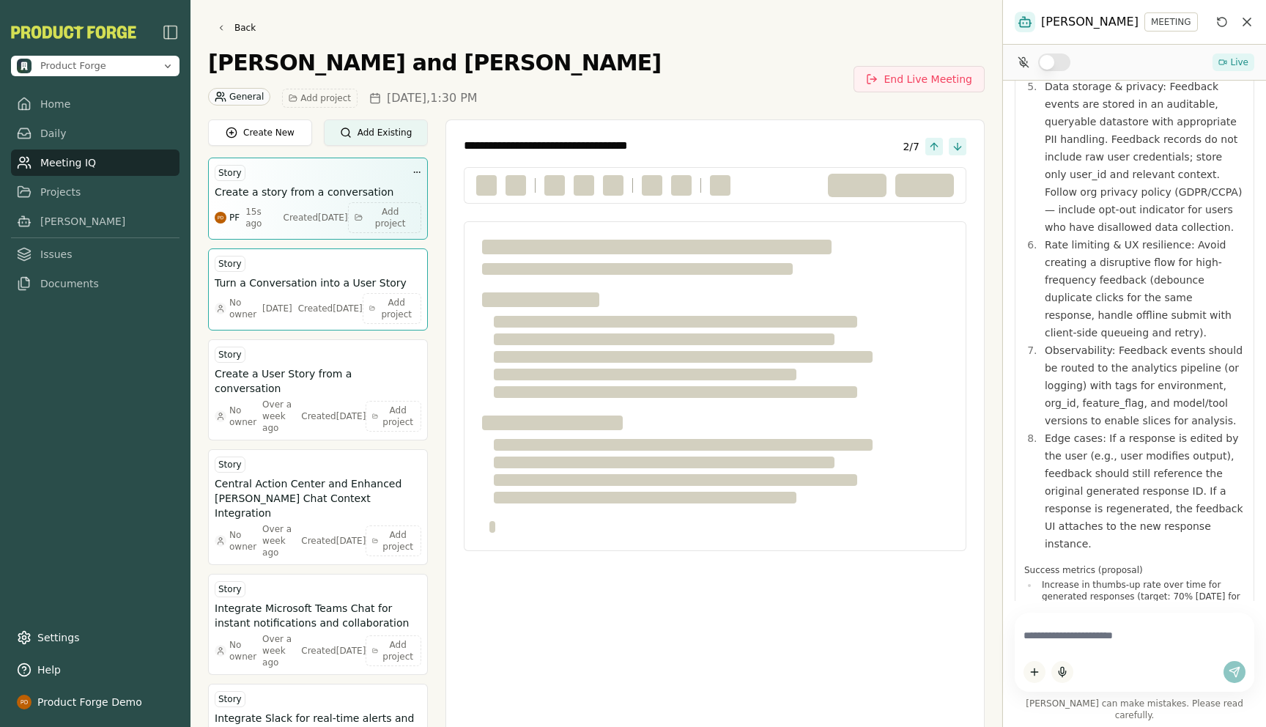
click at [296, 217] on div "Created [DATE]" at bounding box center [316, 218] width 64 height 12
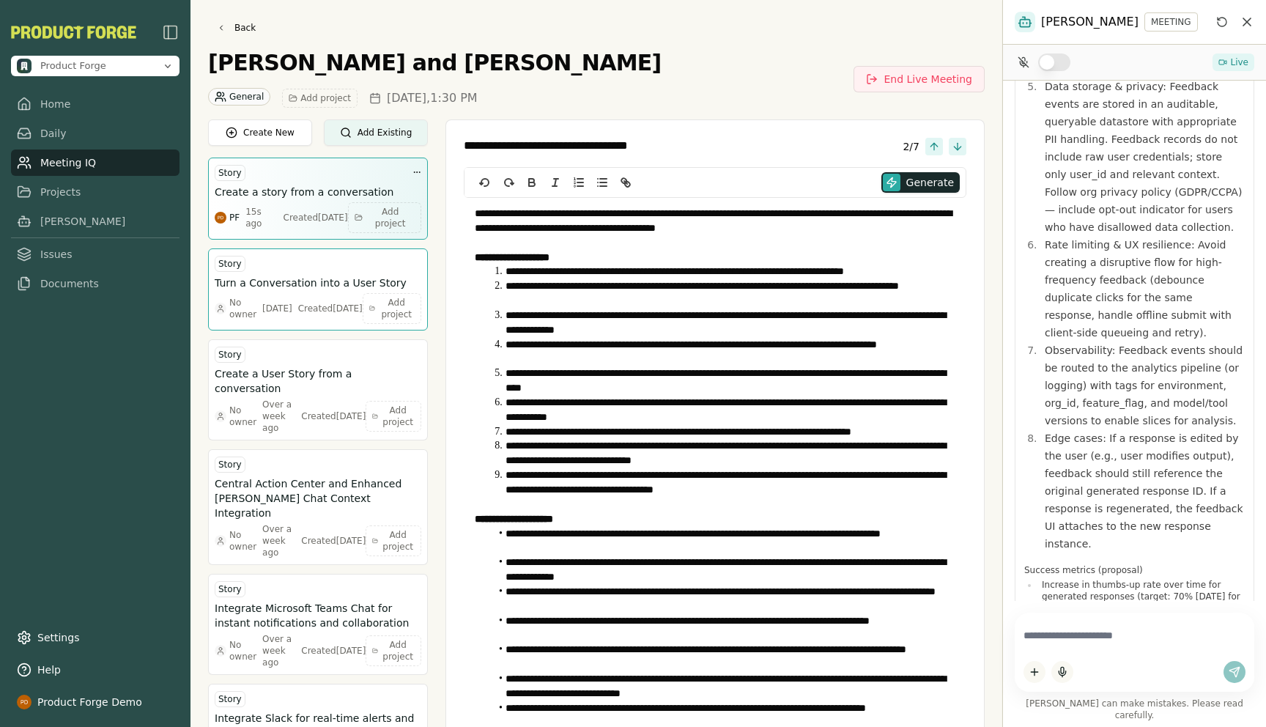
click at [288, 187] on h3 "Create a story from a conversation" at bounding box center [304, 192] width 179 height 15
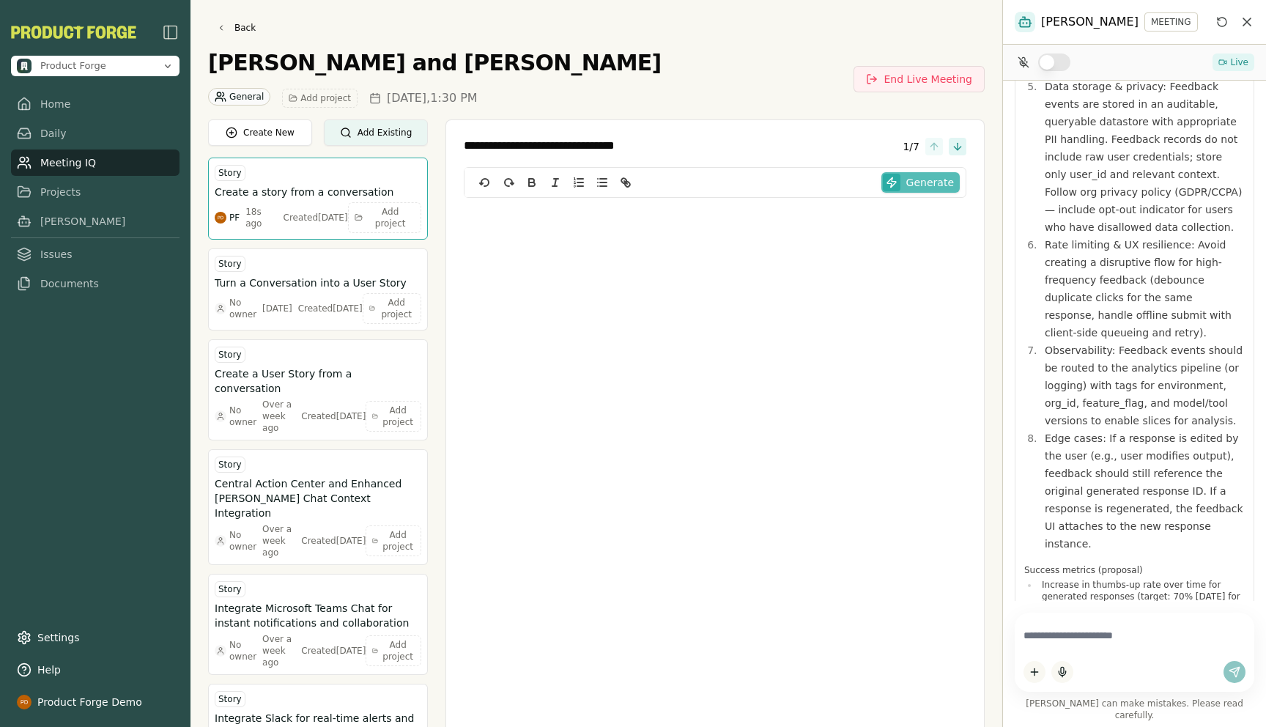
click at [929, 185] on span "Generate" at bounding box center [930, 182] width 48 height 15
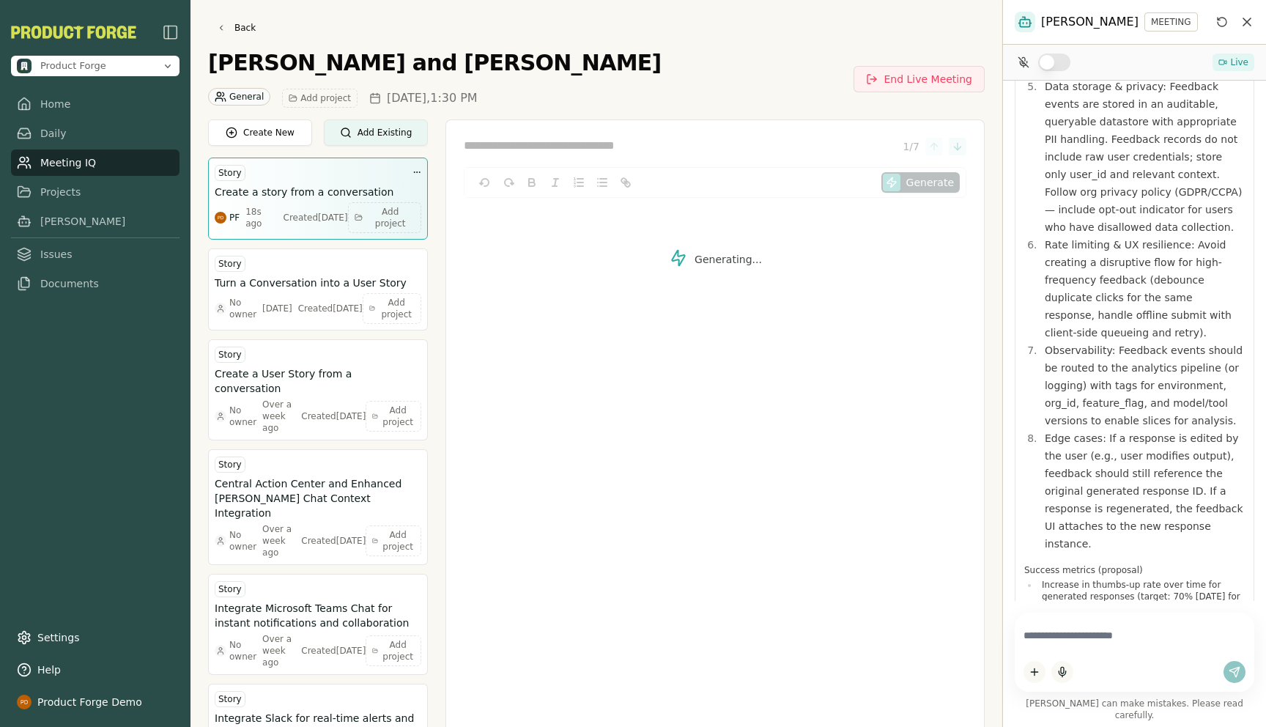
type textarea "**********"
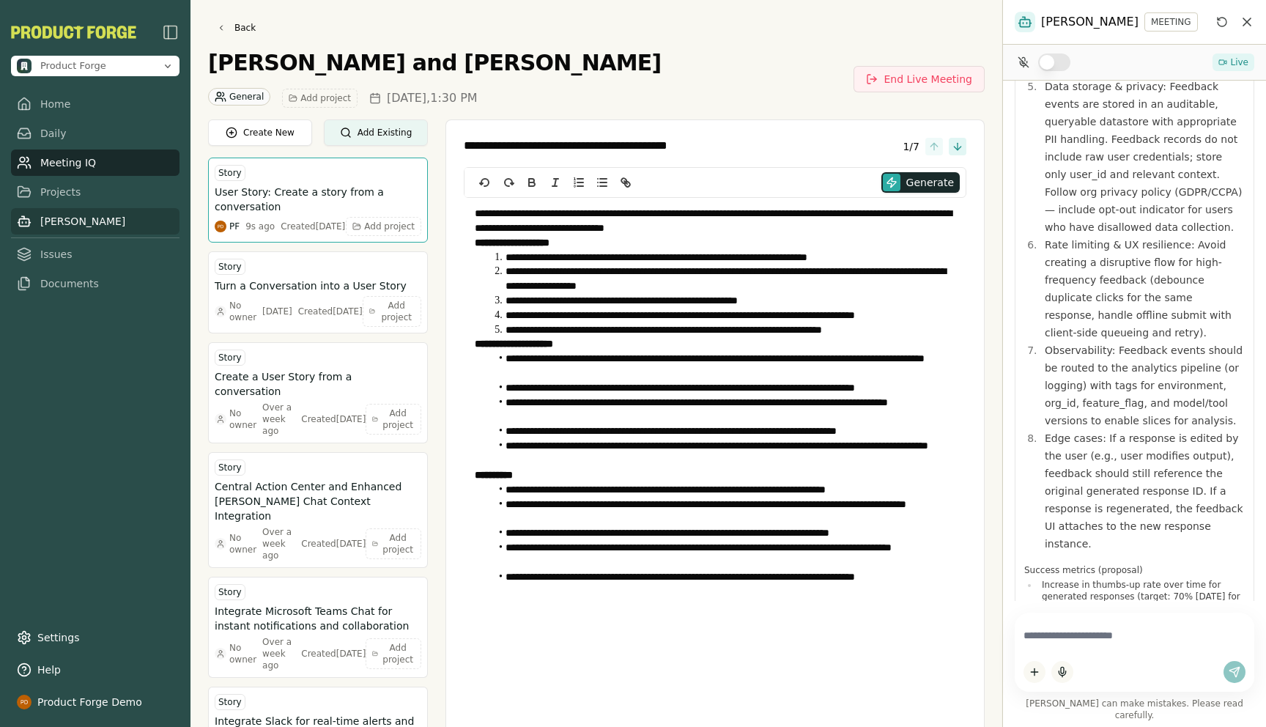
click at [40, 227] on link "[PERSON_NAME]" at bounding box center [95, 221] width 168 height 26
